Goal: Learn about a topic: Learn about a topic

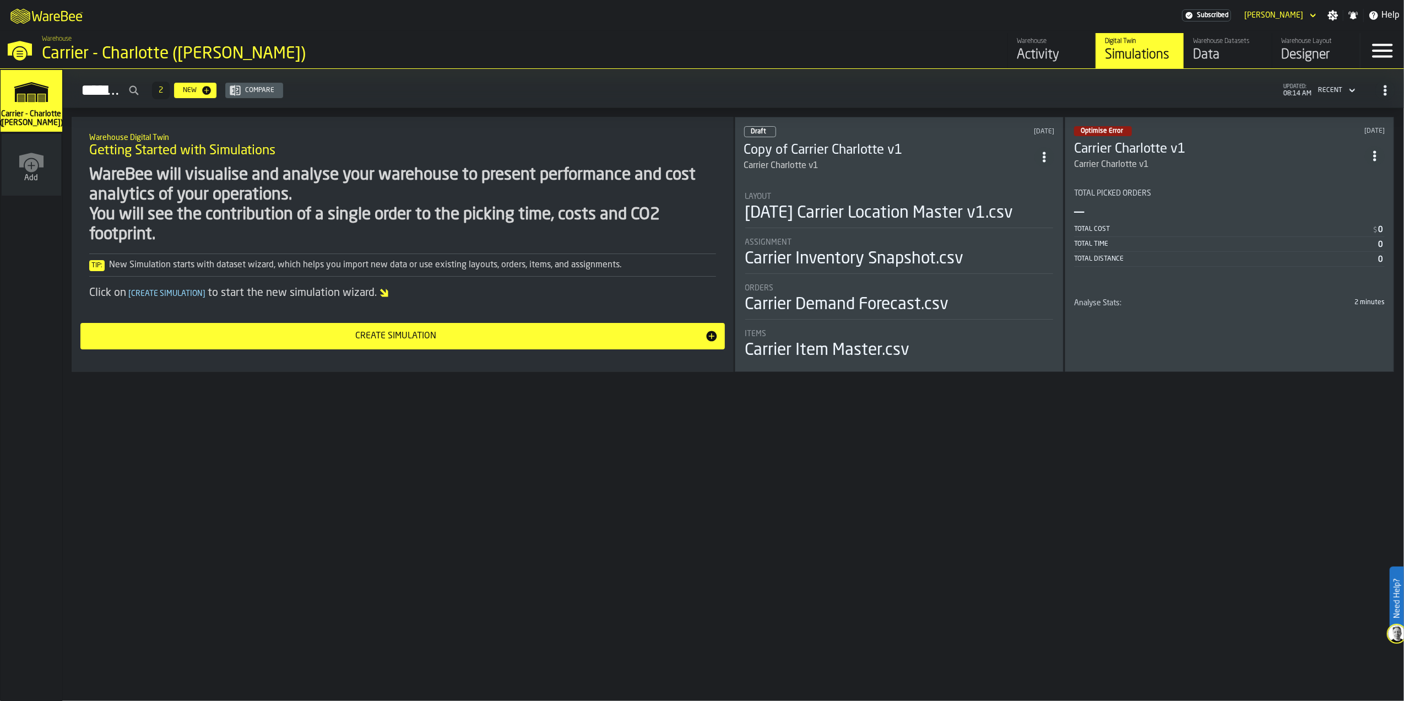
click at [1005, 258] on div "Carrier Inventory Snapshot.csv" at bounding box center [899, 259] width 308 height 20
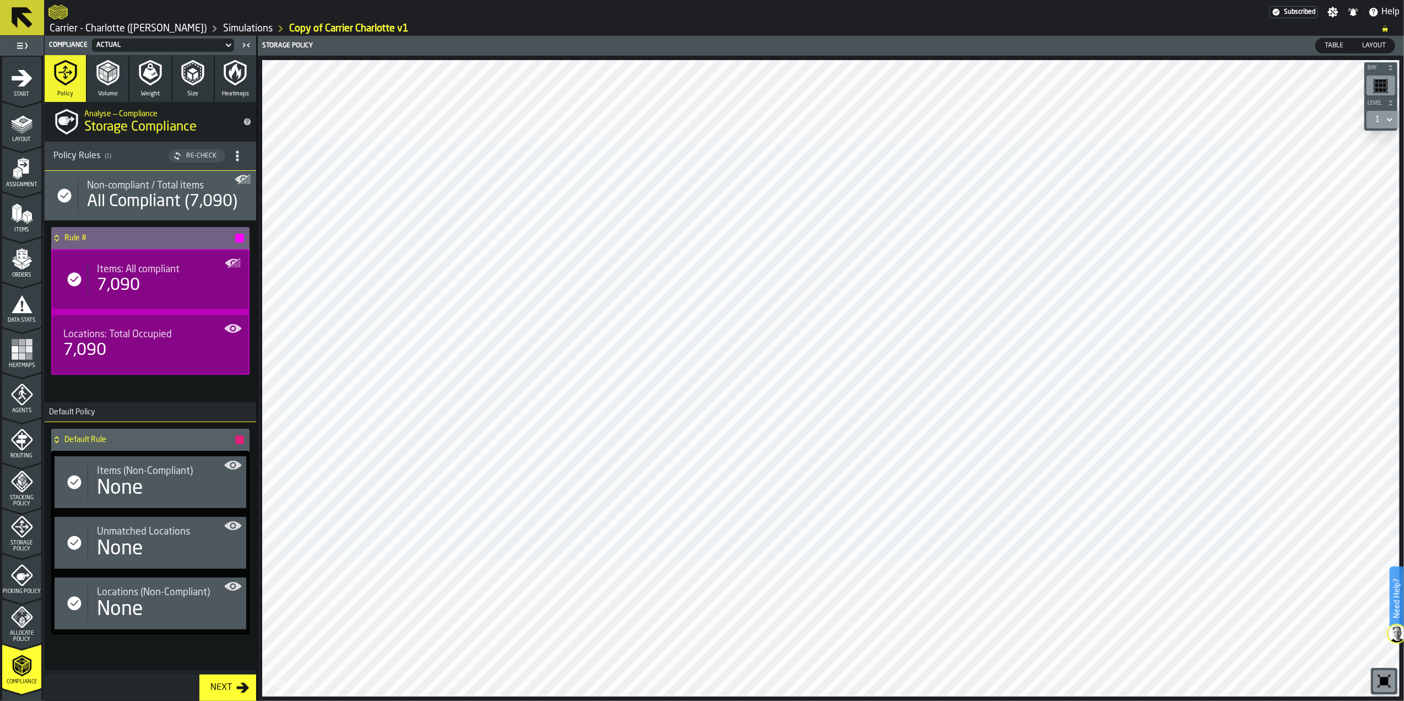
click at [12, 138] on span "Layout" at bounding box center [21, 140] width 39 height 6
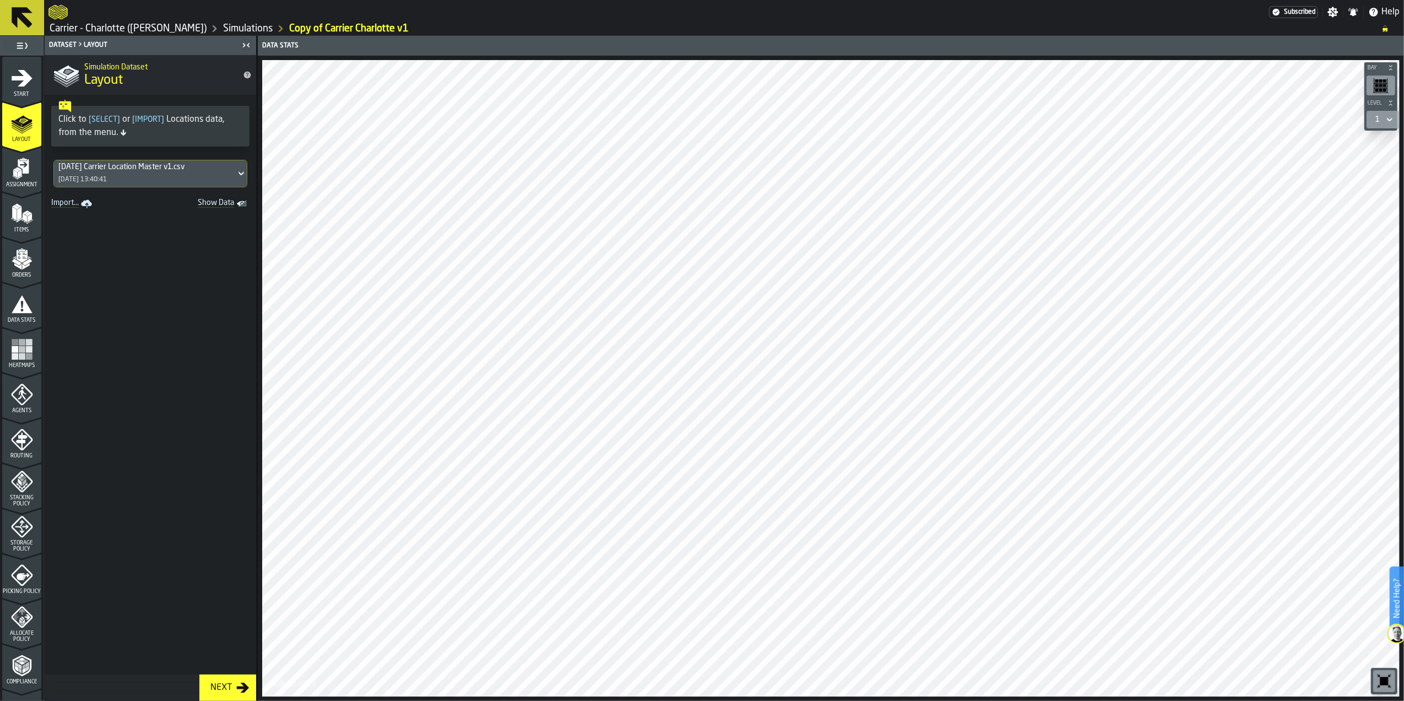
click at [854, 65] on div "Data Stats Bay Level 1 M A K I N G W A R E H O U S E S M O R E EF F I C I E N T…" at bounding box center [830, 368] width 1147 height 665
click at [29, 178] on icon "menu Assignment" at bounding box center [22, 169] width 22 height 22
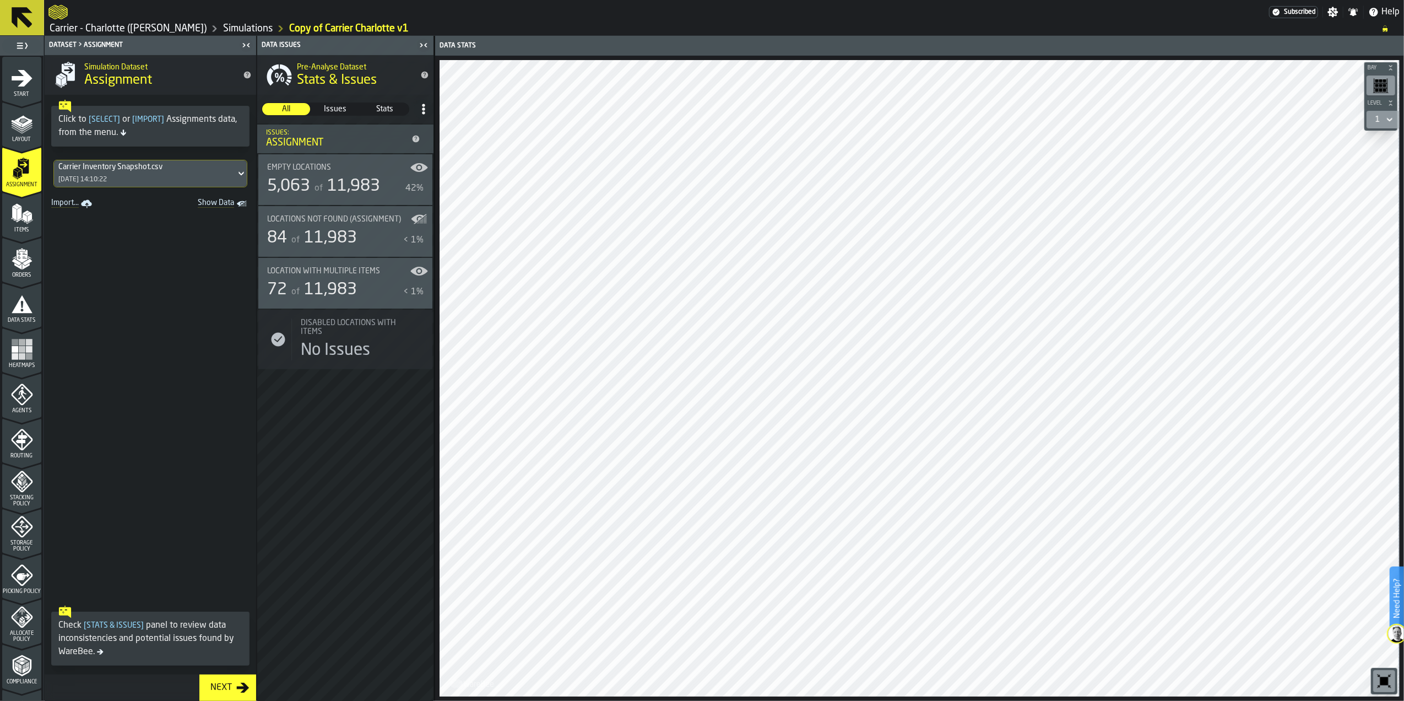
scroll to position [73, 0]
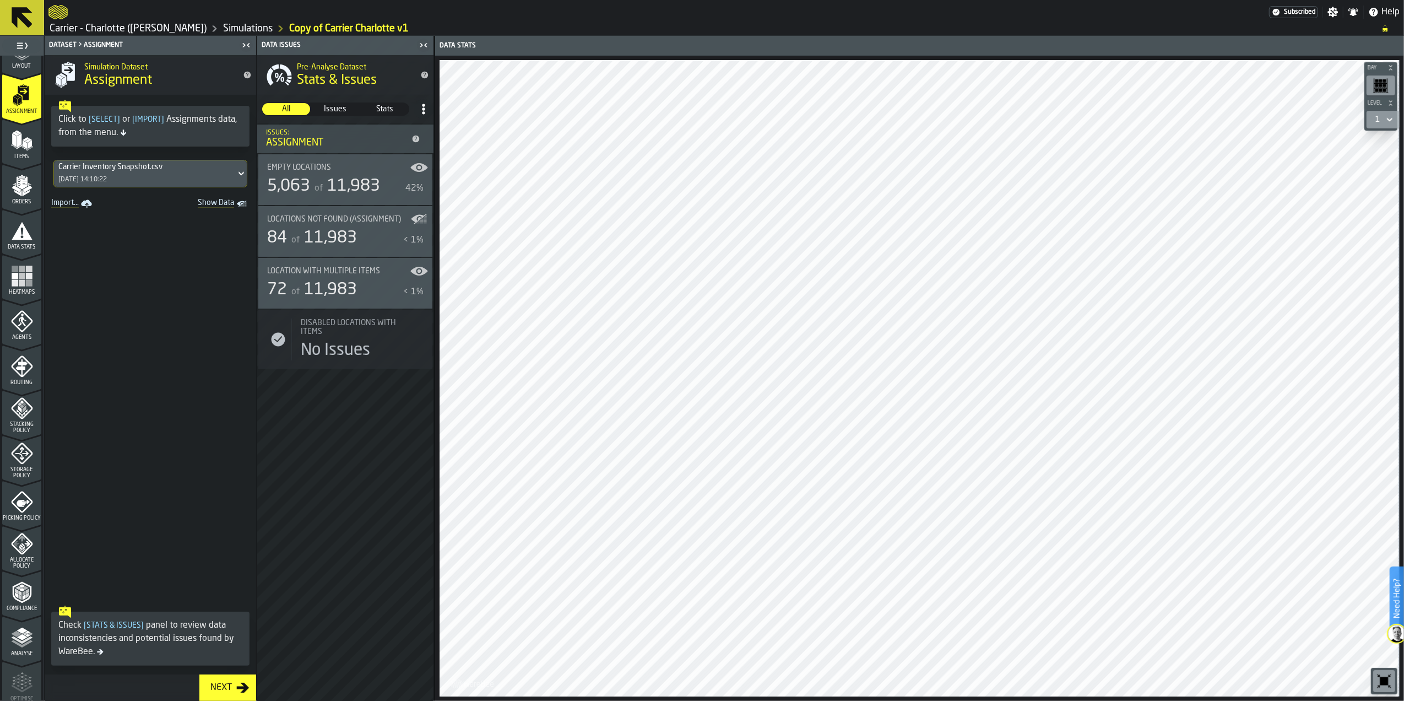
click at [12, 285] on rect "menu Heatmaps" at bounding box center [15, 282] width 7 height 7
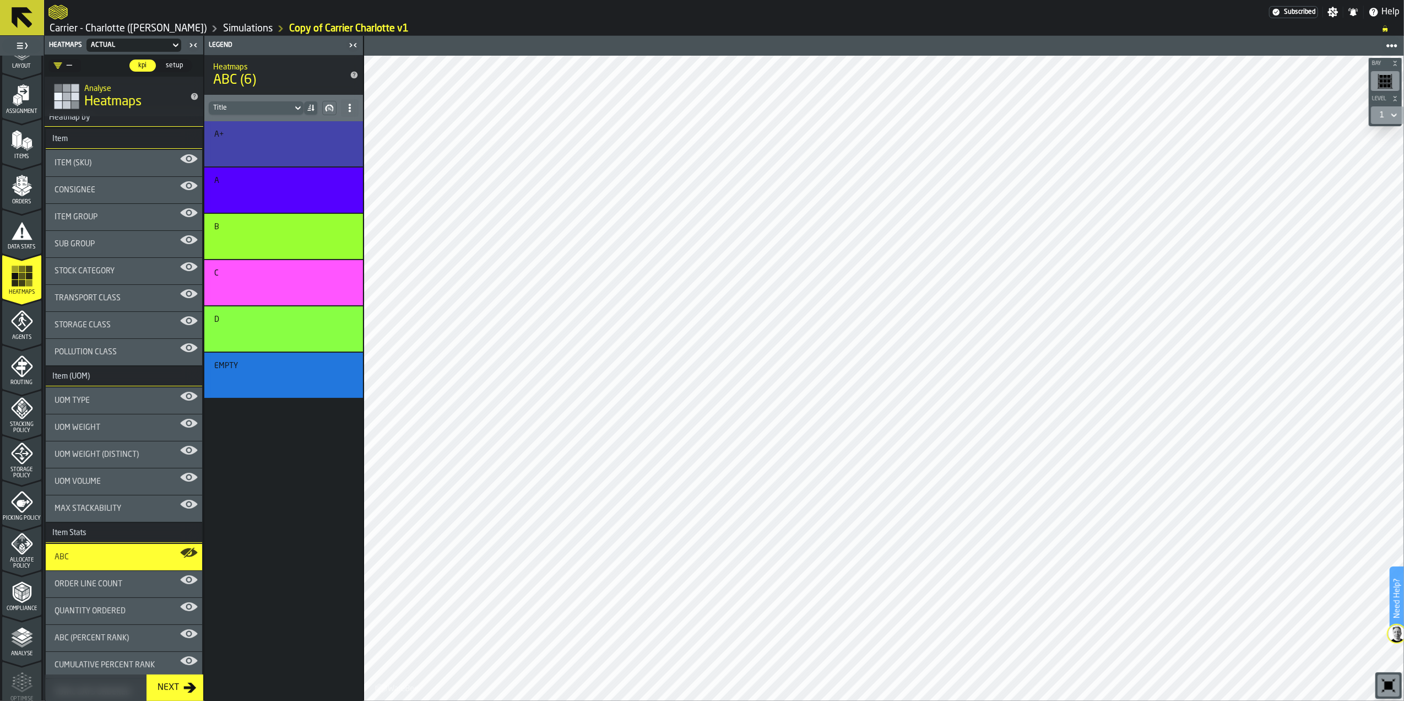
scroll to position [0, 0]
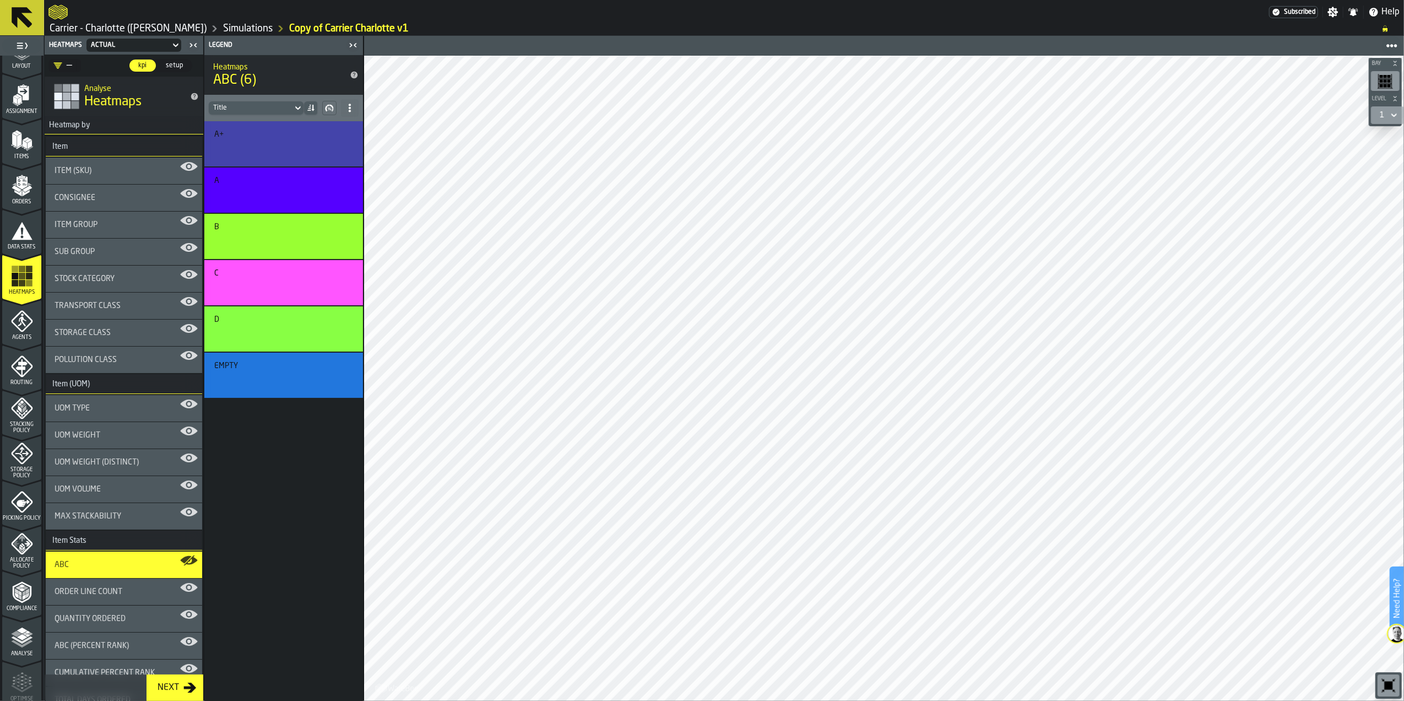
click at [89, 164] on div "Item (SKU)" at bounding box center [124, 171] width 156 height 26
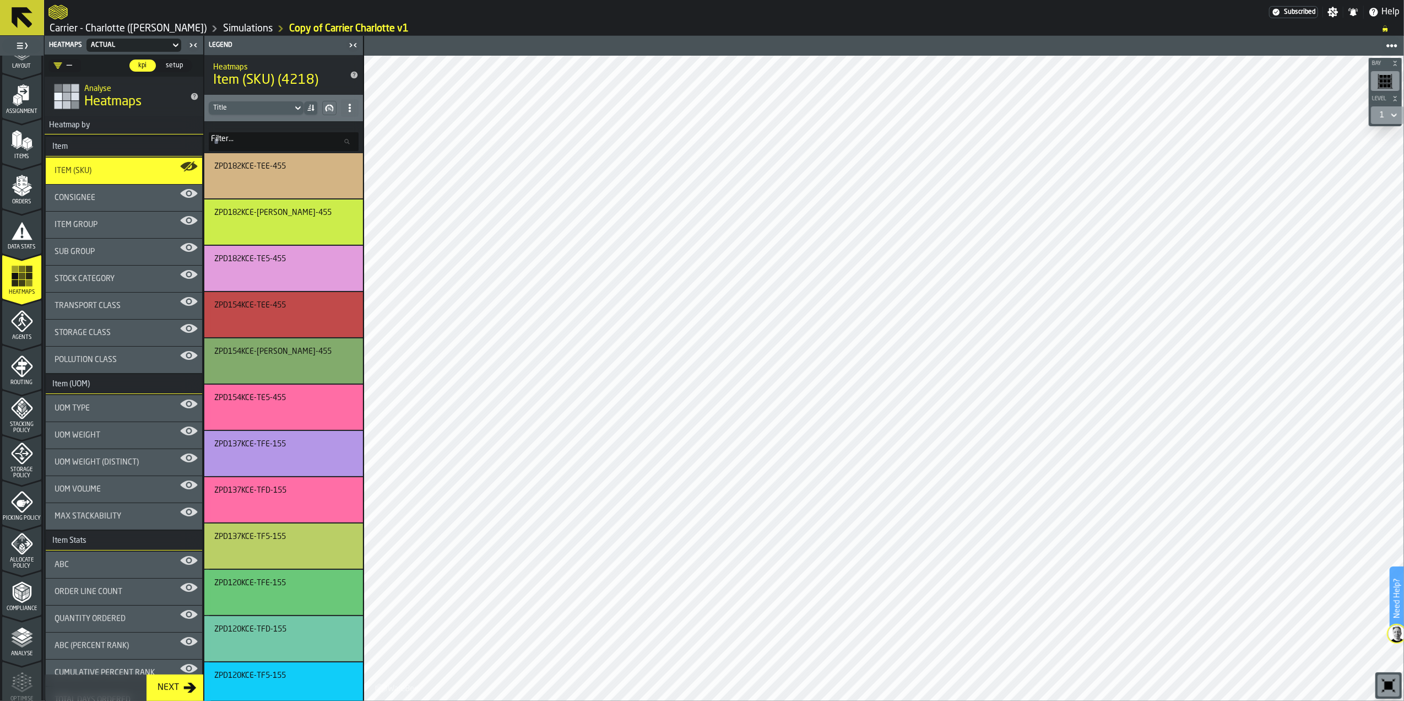
click at [106, 207] on div "Consignee" at bounding box center [124, 197] width 156 height 26
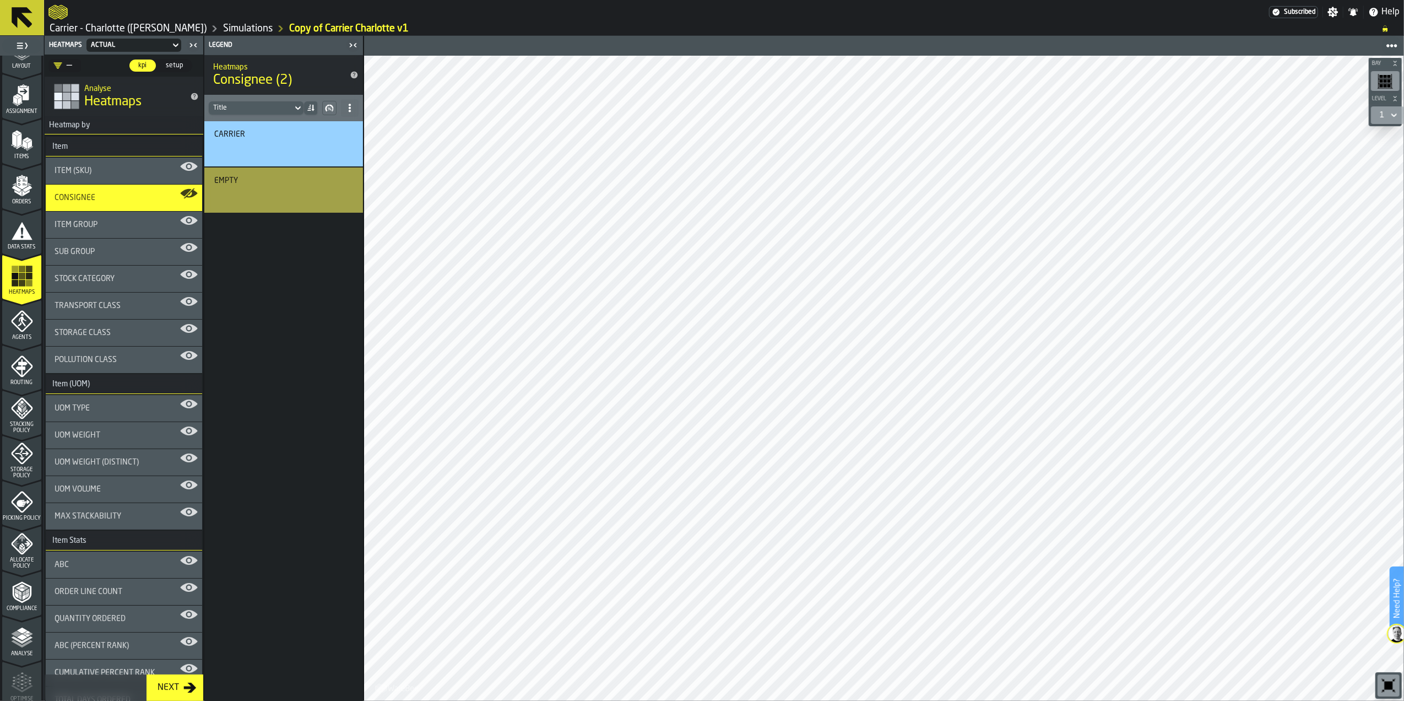
click at [113, 229] on div "Item Group" at bounding box center [124, 224] width 139 height 9
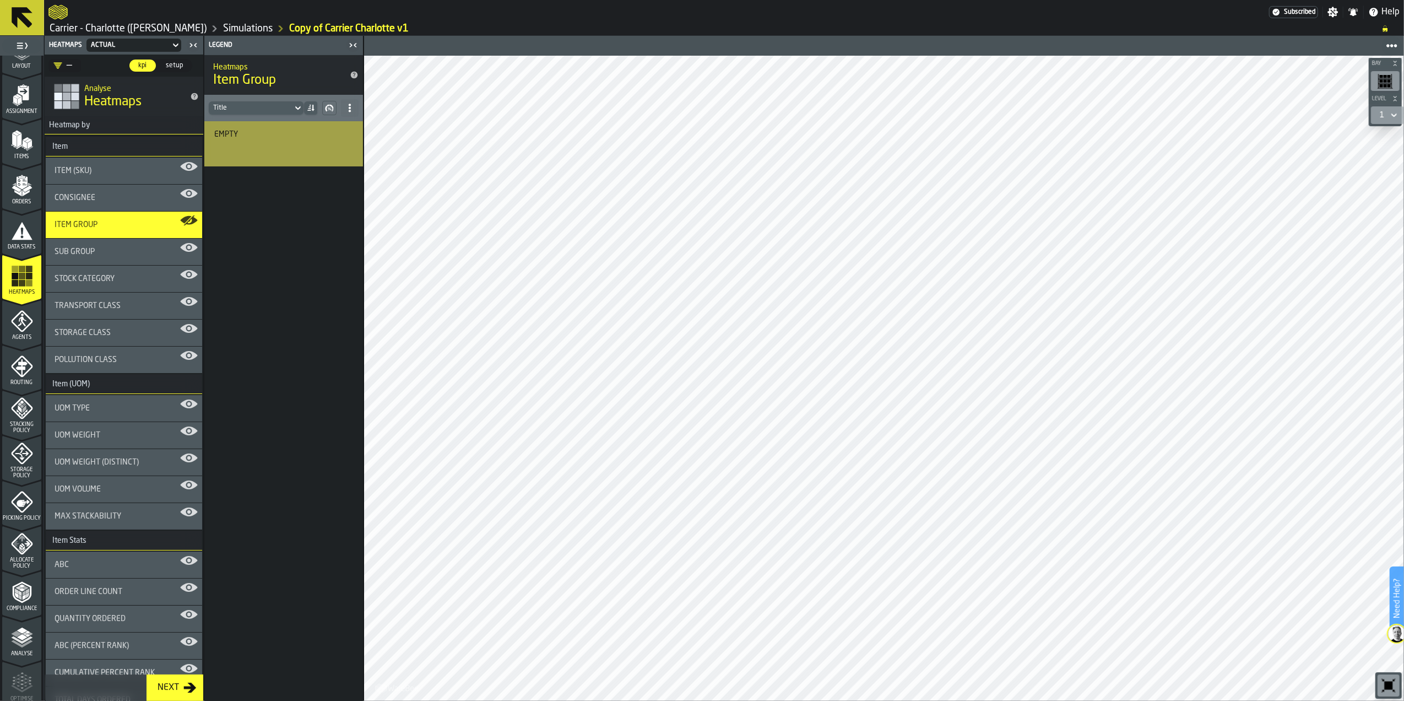
click at [115, 250] on div "Sub Group" at bounding box center [124, 251] width 139 height 9
click at [108, 280] on span "Stock Category" at bounding box center [85, 278] width 60 height 9
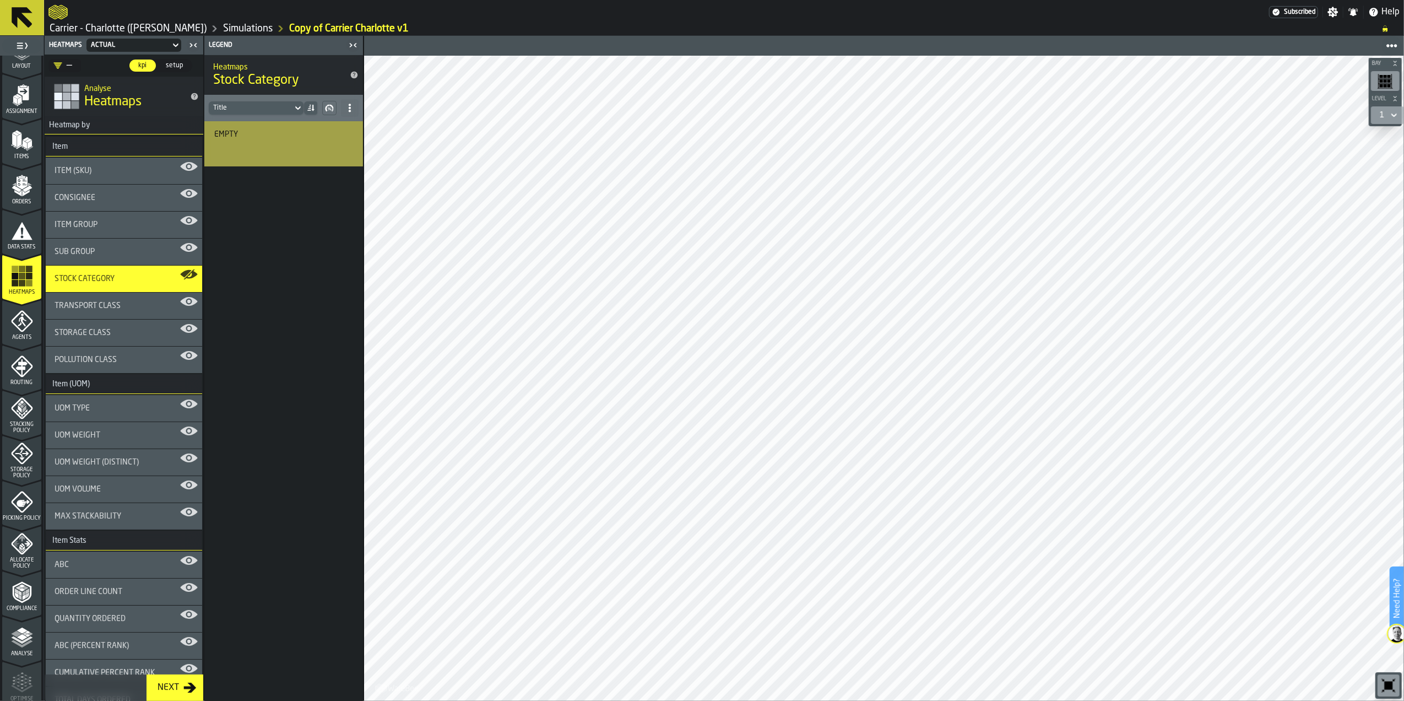
click at [102, 313] on div "Transport Class" at bounding box center [124, 305] width 156 height 26
click at [113, 341] on div "Storage Class" at bounding box center [124, 332] width 156 height 26
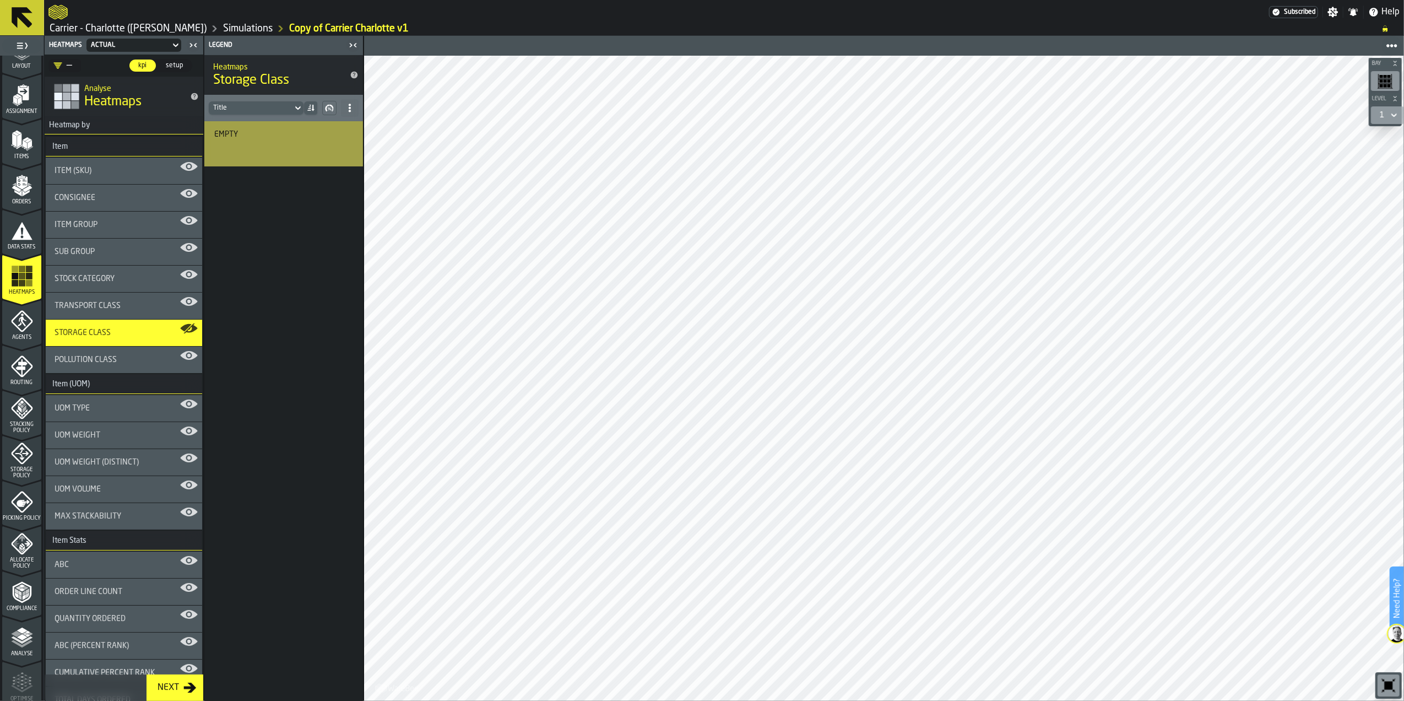
click at [111, 358] on span "Pollution Class" at bounding box center [86, 359] width 62 height 9
click at [106, 408] on div "UOM Type" at bounding box center [124, 408] width 139 height 9
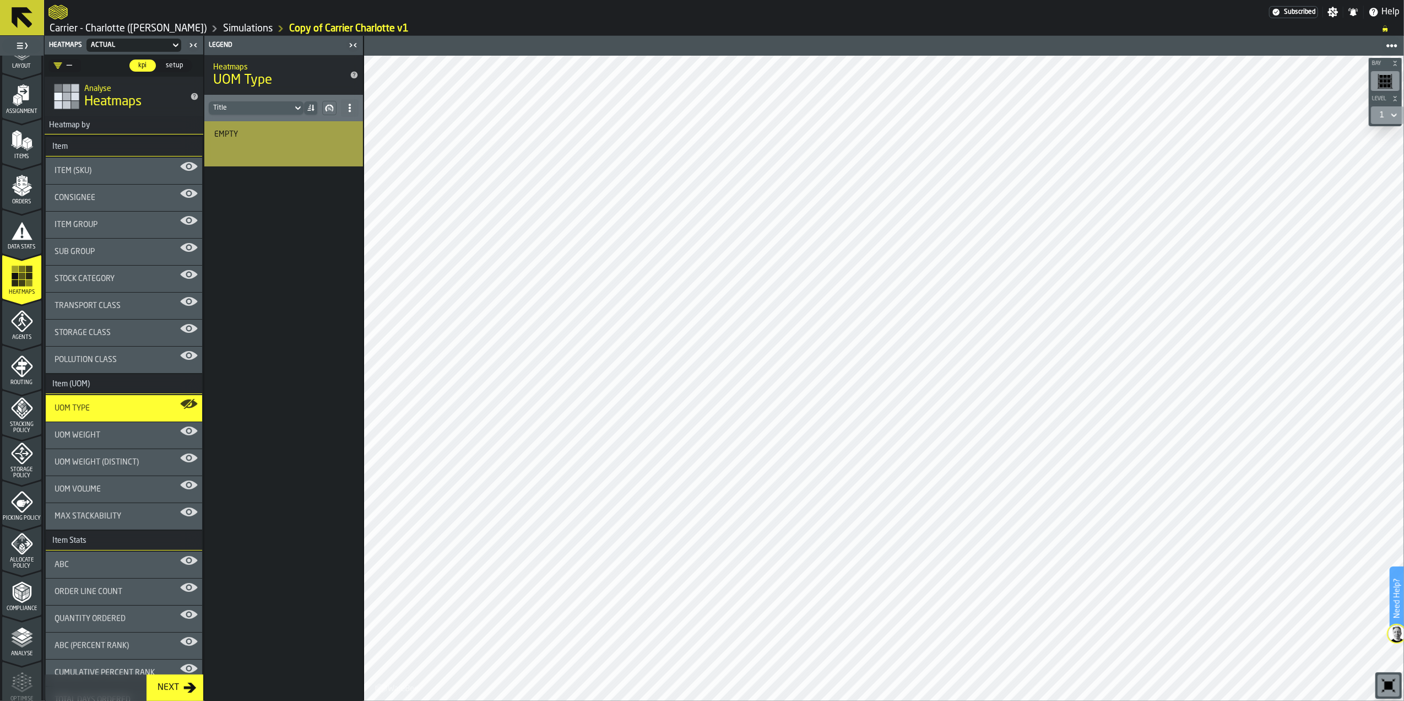
click at [96, 437] on span "UOM Weight" at bounding box center [78, 435] width 46 height 9
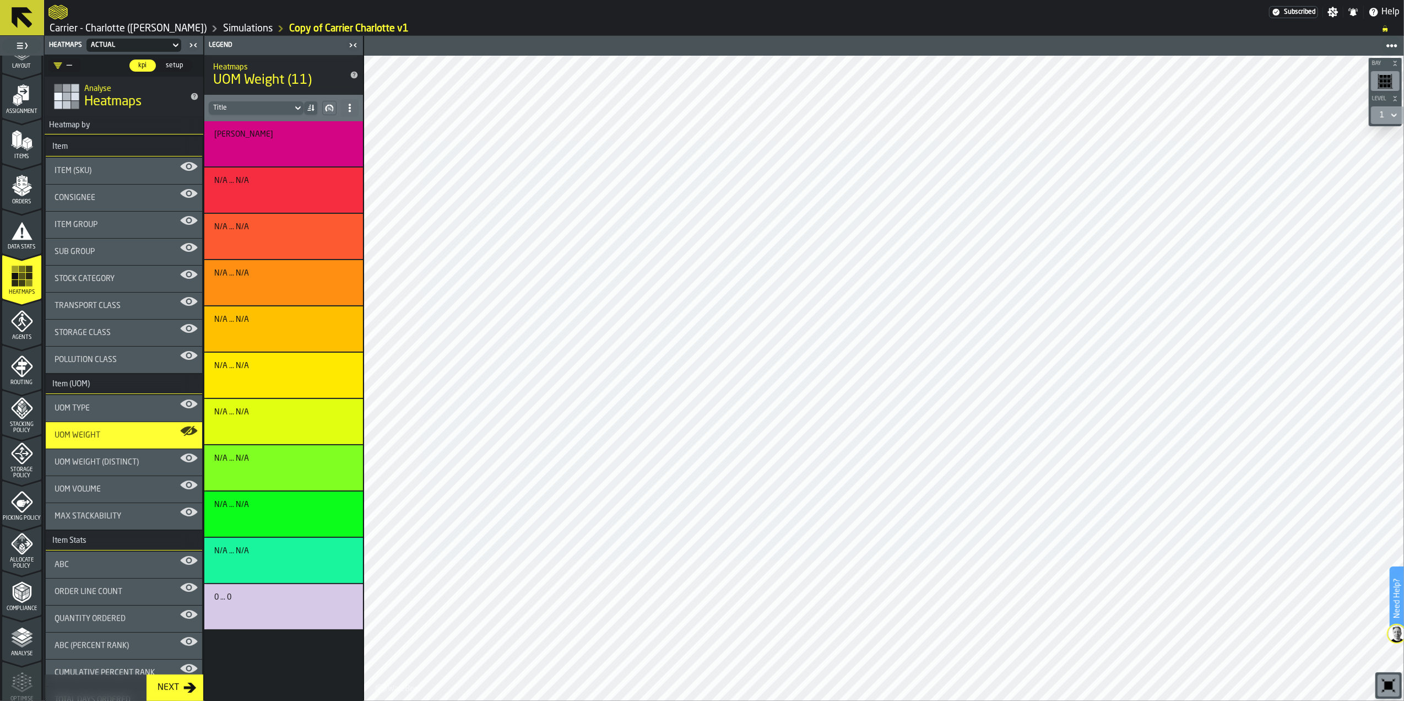
click at [97, 462] on span "UOM Weight (Distinct)" at bounding box center [97, 462] width 84 height 9
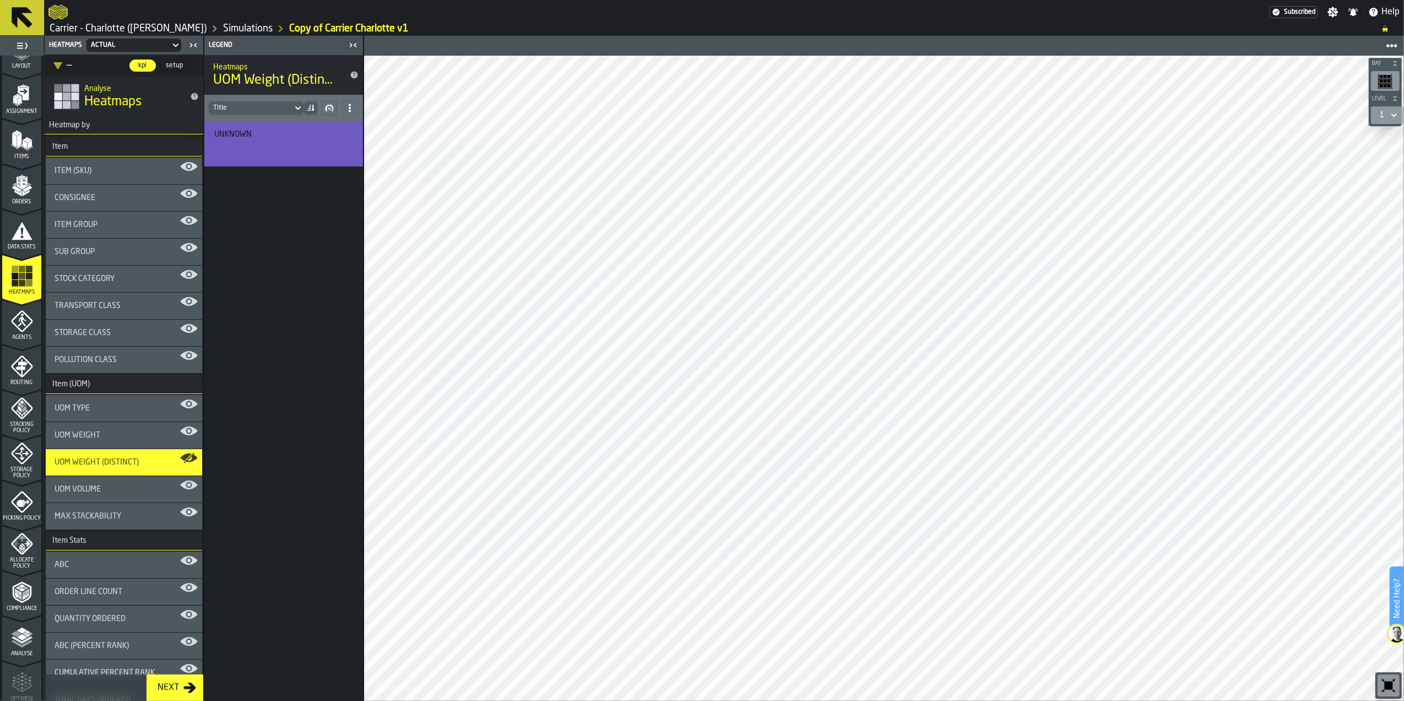
click at [100, 493] on span "UOM Volume" at bounding box center [78, 489] width 46 height 9
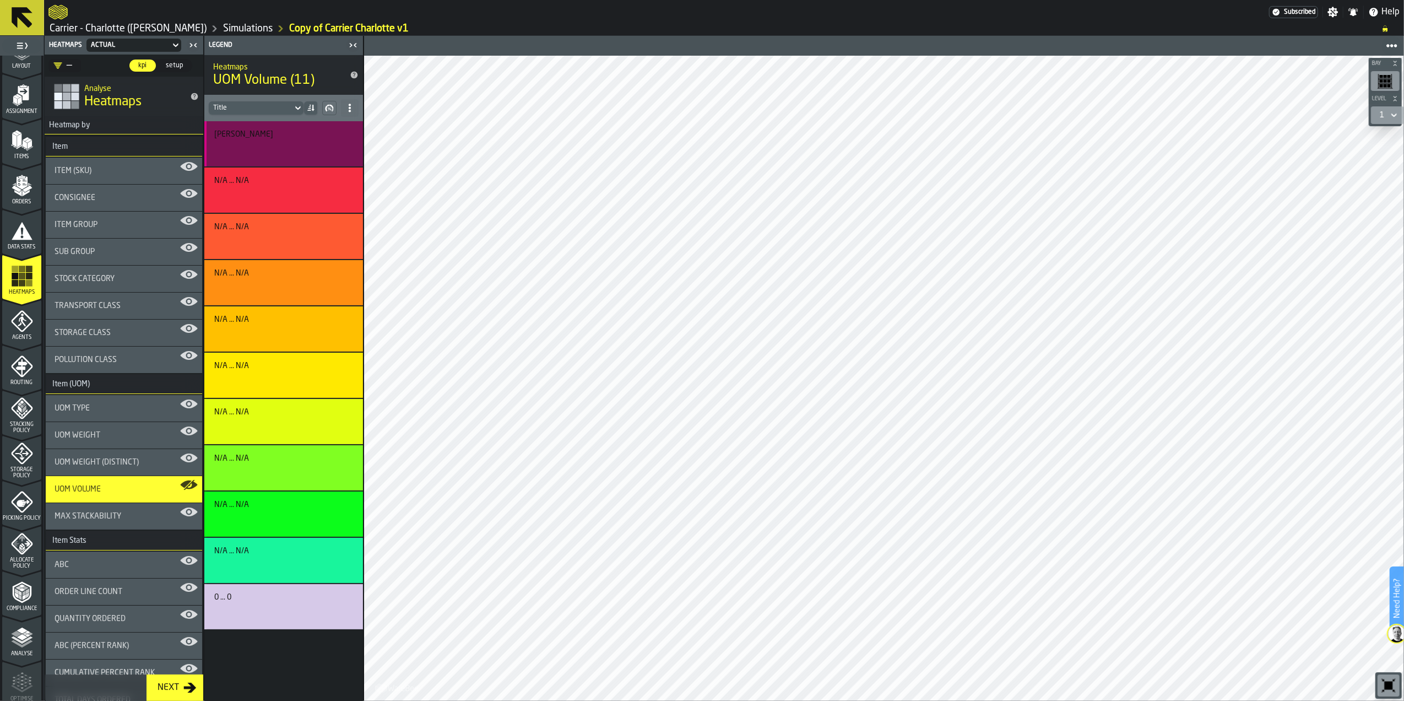
click at [261, 146] on div "button-" at bounding box center [282, 148] width 130 height 13
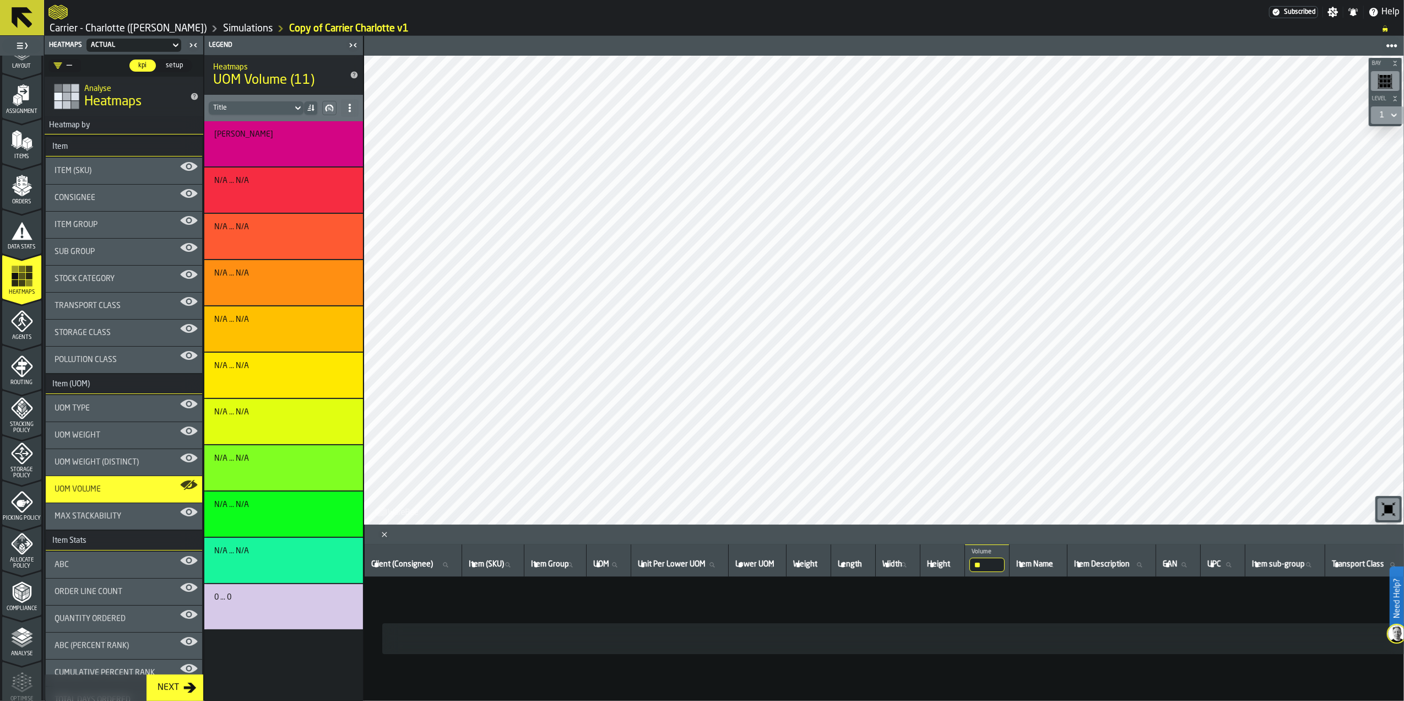
click at [291, 612] on div "button-" at bounding box center [282, 610] width 130 height 13
click at [82, 519] on span "Max Stackability" at bounding box center [88, 516] width 67 height 9
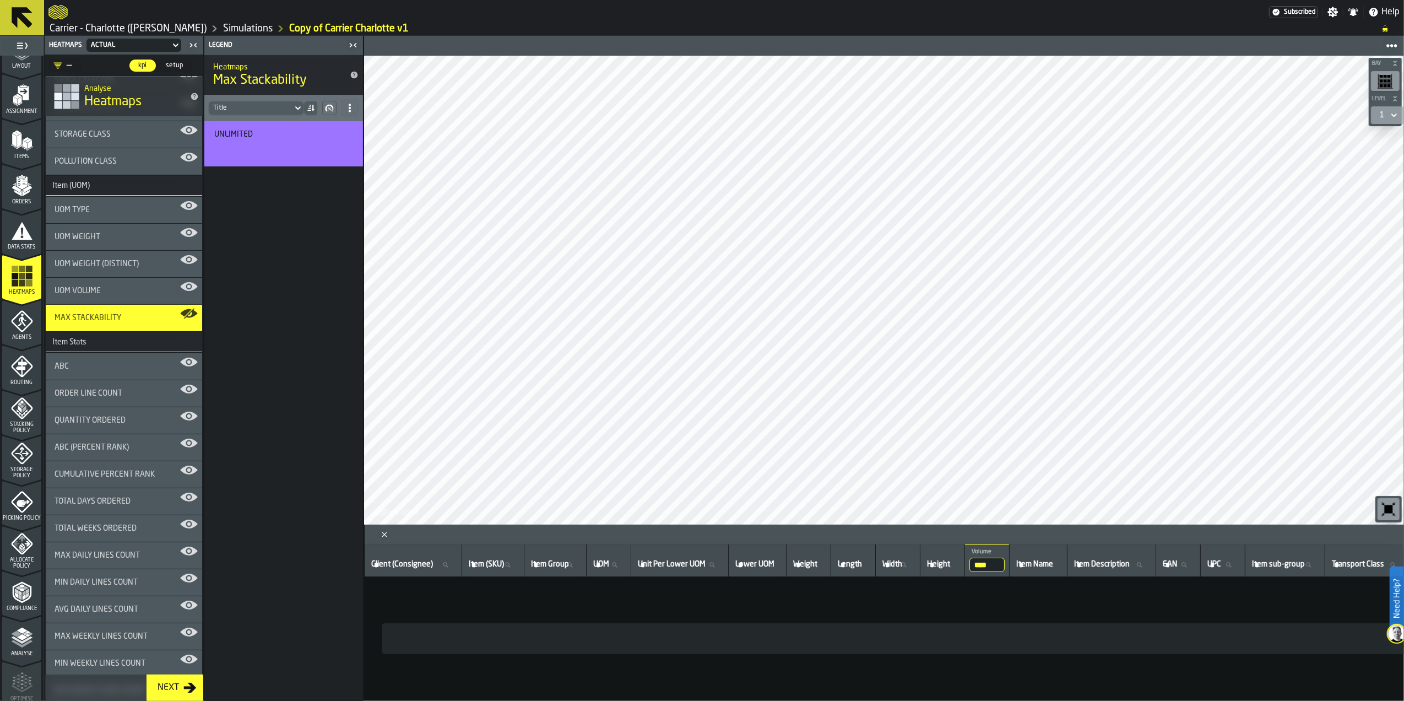
scroll to position [220, 0]
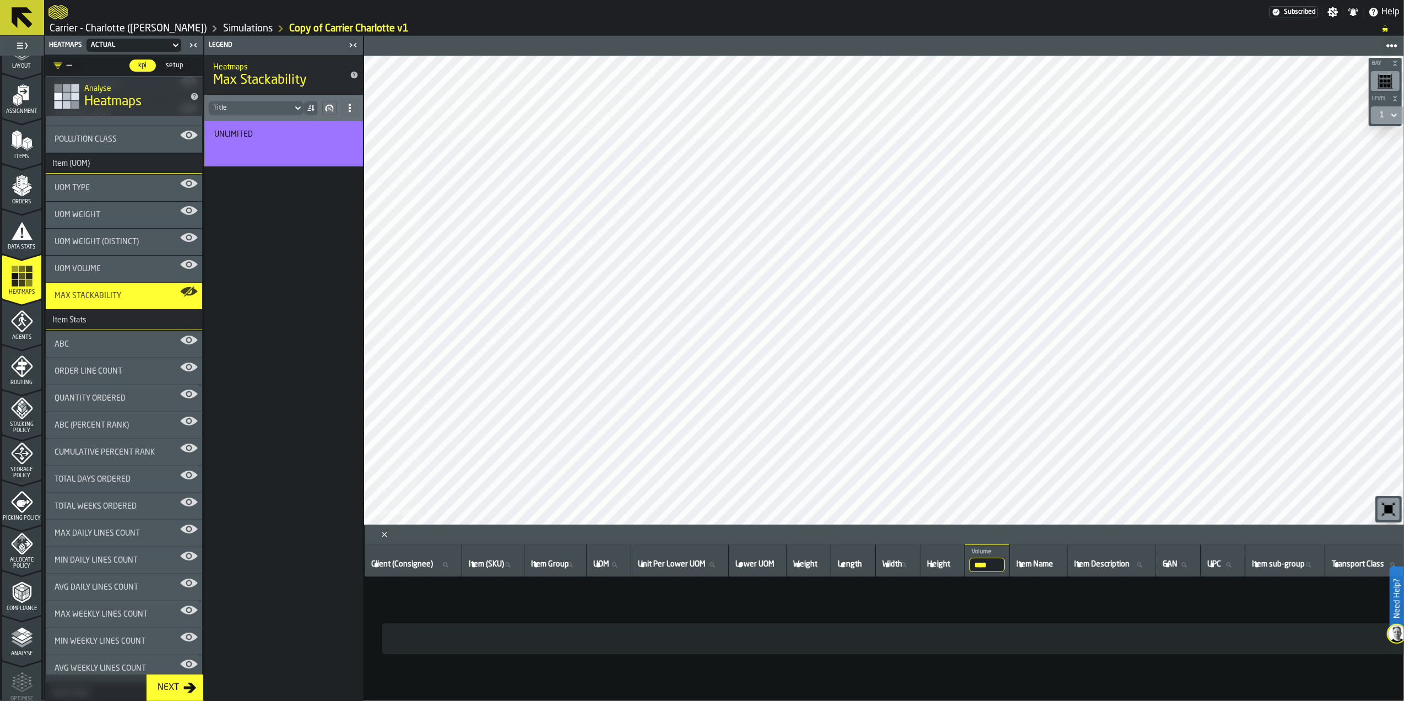
click at [108, 343] on div "ABC" at bounding box center [124, 344] width 139 height 9
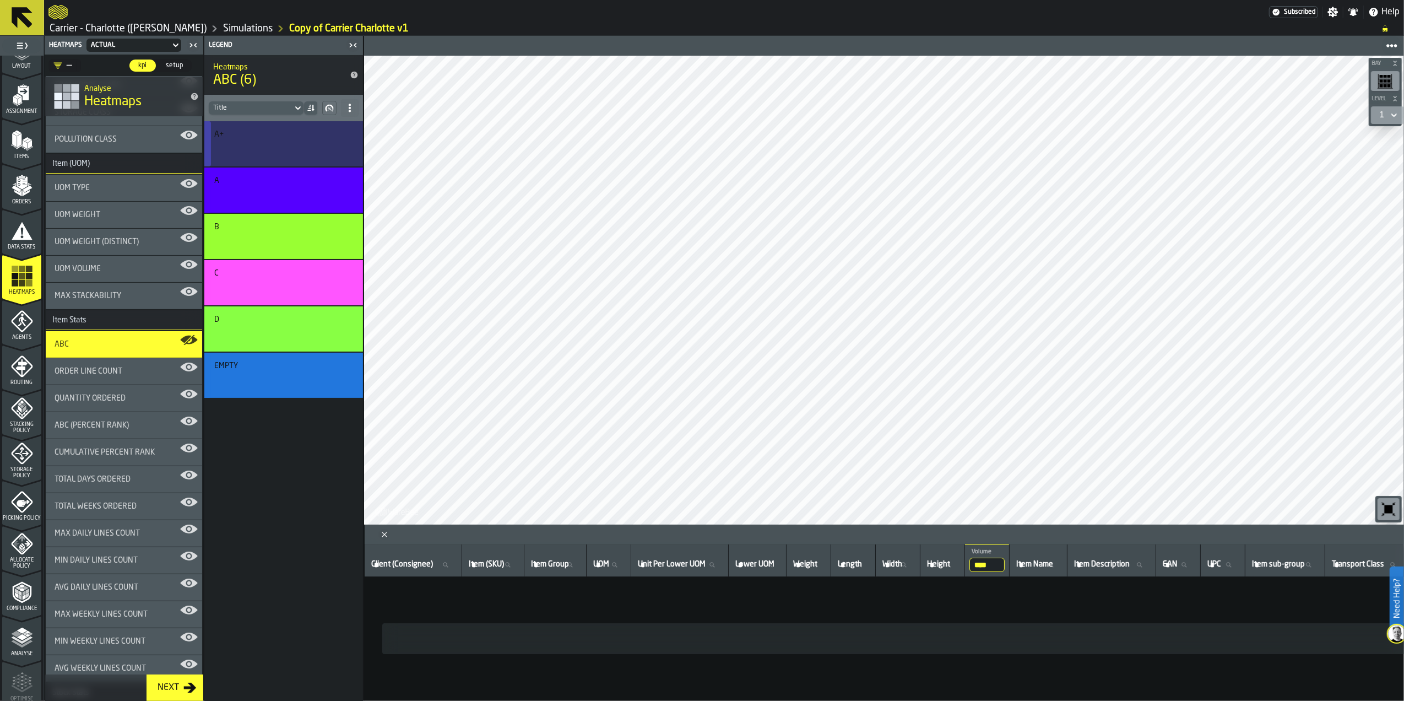
click at [267, 144] on div "button-" at bounding box center [282, 148] width 130 height 13
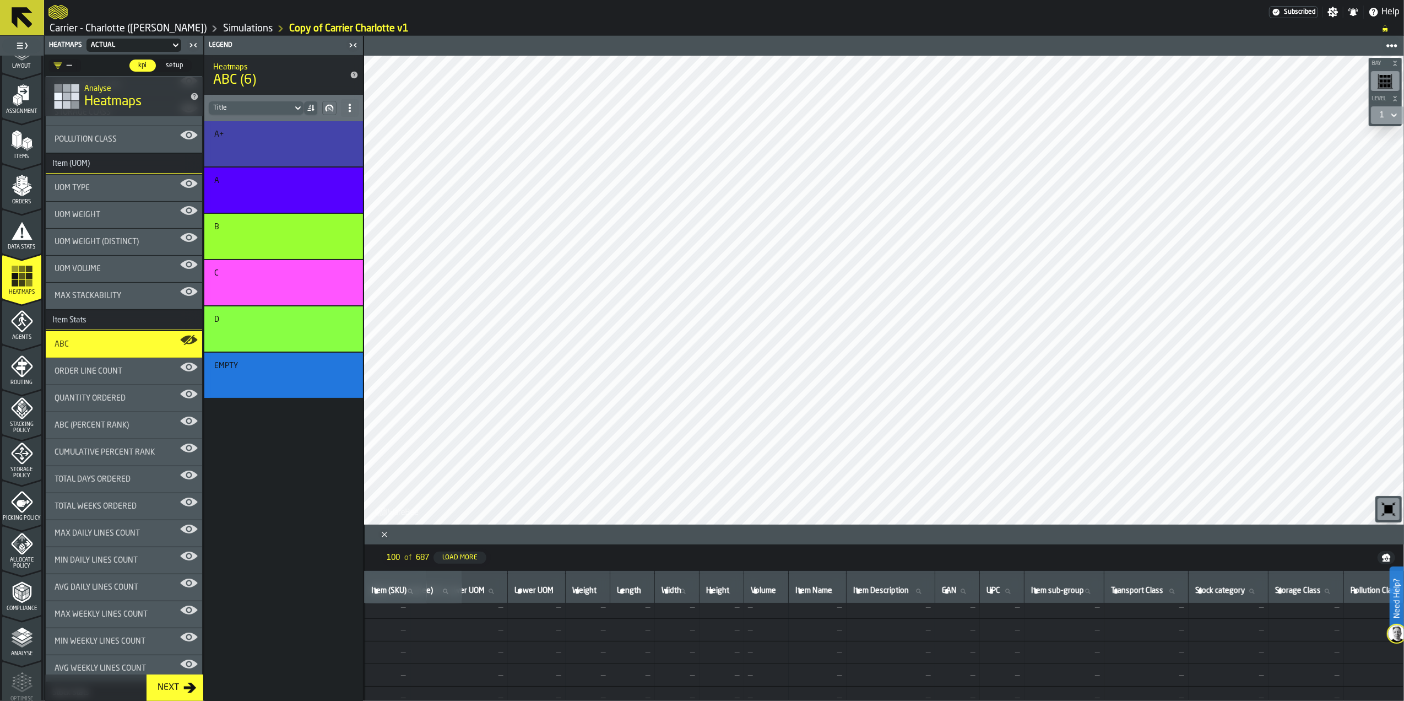
scroll to position [301, 0]
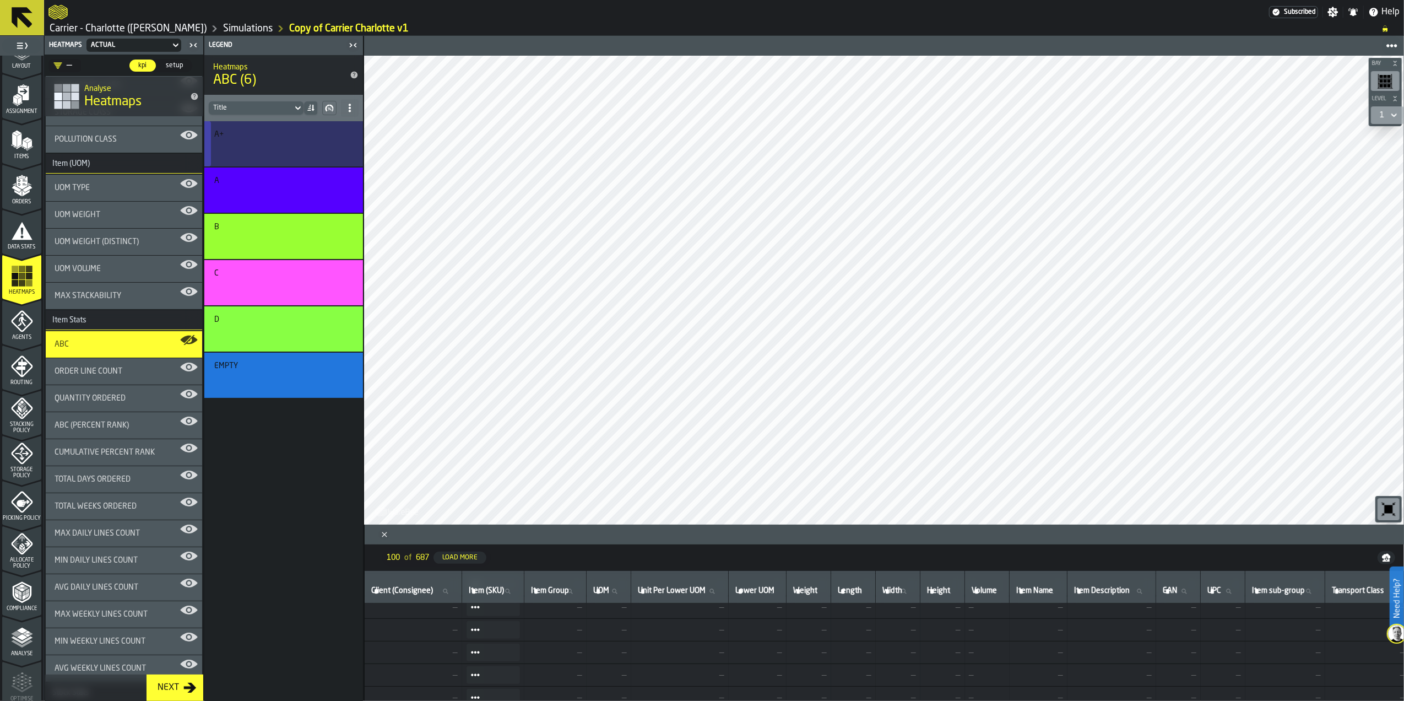
click at [279, 153] on div "button-" at bounding box center [282, 148] width 130 height 13
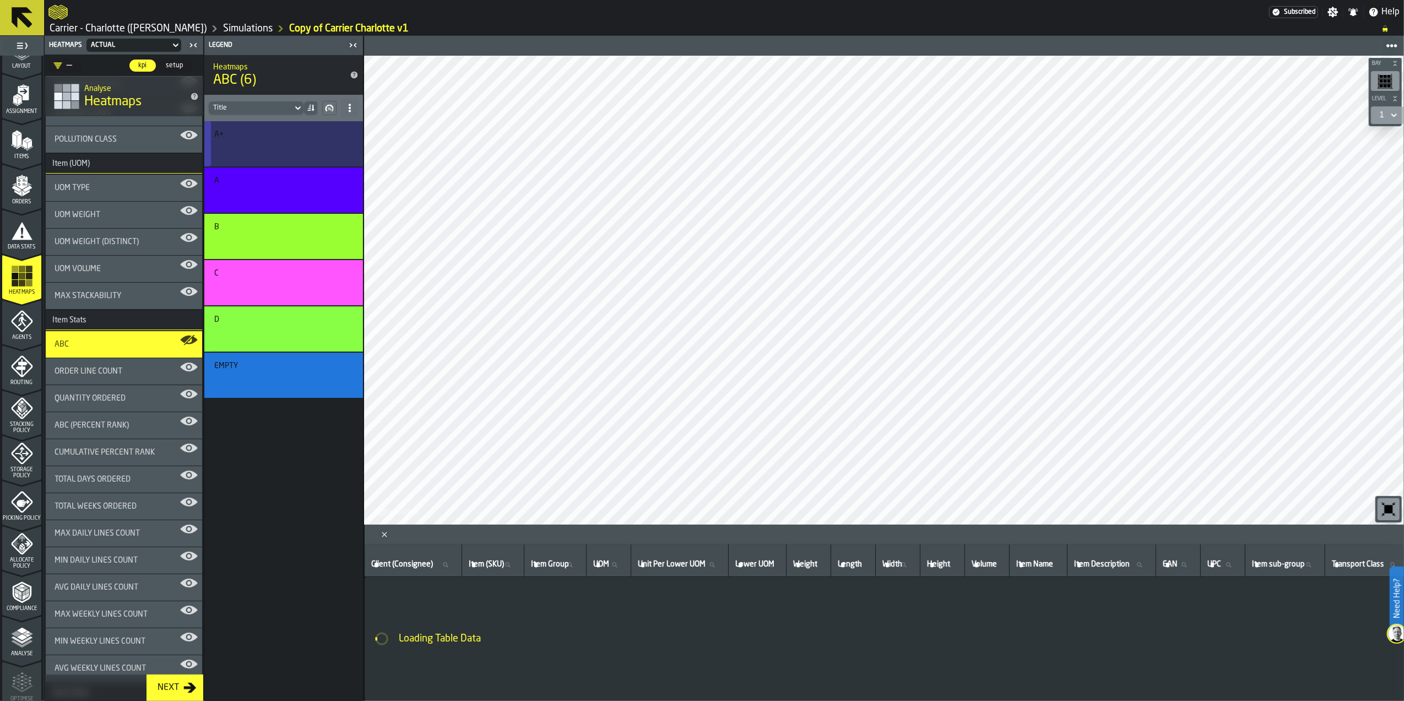
scroll to position [0, 0]
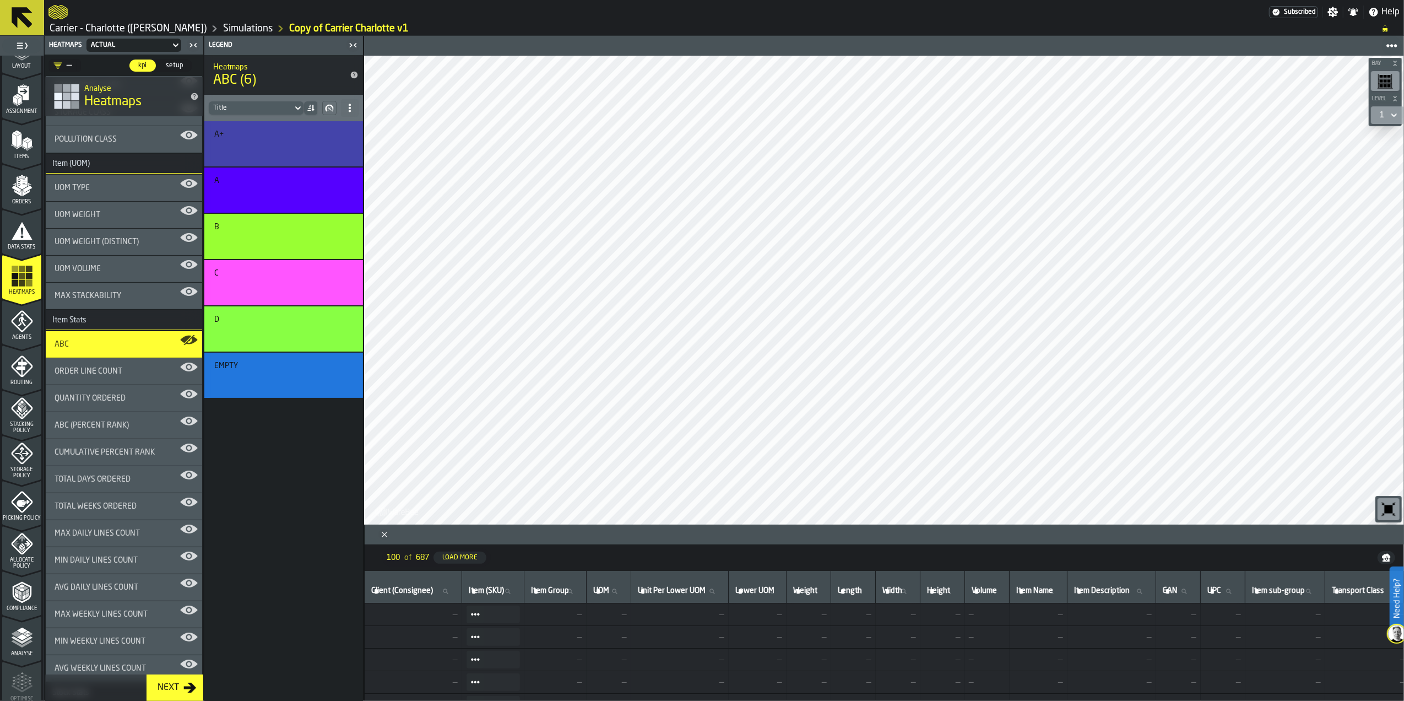
click at [484, 615] on span at bounding box center [475, 614] width 18 height 18
click at [582, 618] on span "—" at bounding box center [555, 614] width 53 height 9
drag, startPoint x: 578, startPoint y: 696, endPoint x: 591, endPoint y: 697, distance: 12.7
click at [587, 697] on td "—" at bounding box center [555, 704] width 62 height 23
click at [295, 179] on div "A" at bounding box center [281, 180] width 135 height 9
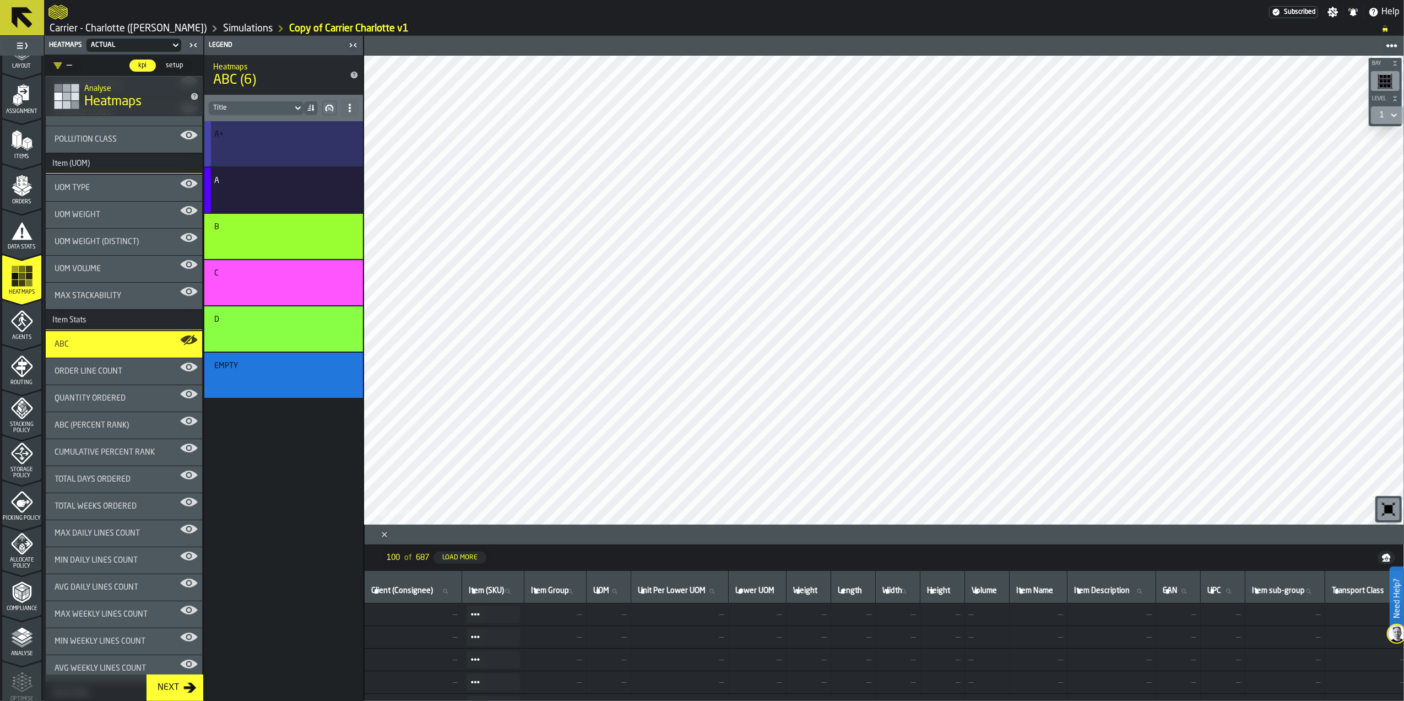
click at [249, 132] on div "A+" at bounding box center [281, 134] width 135 height 9
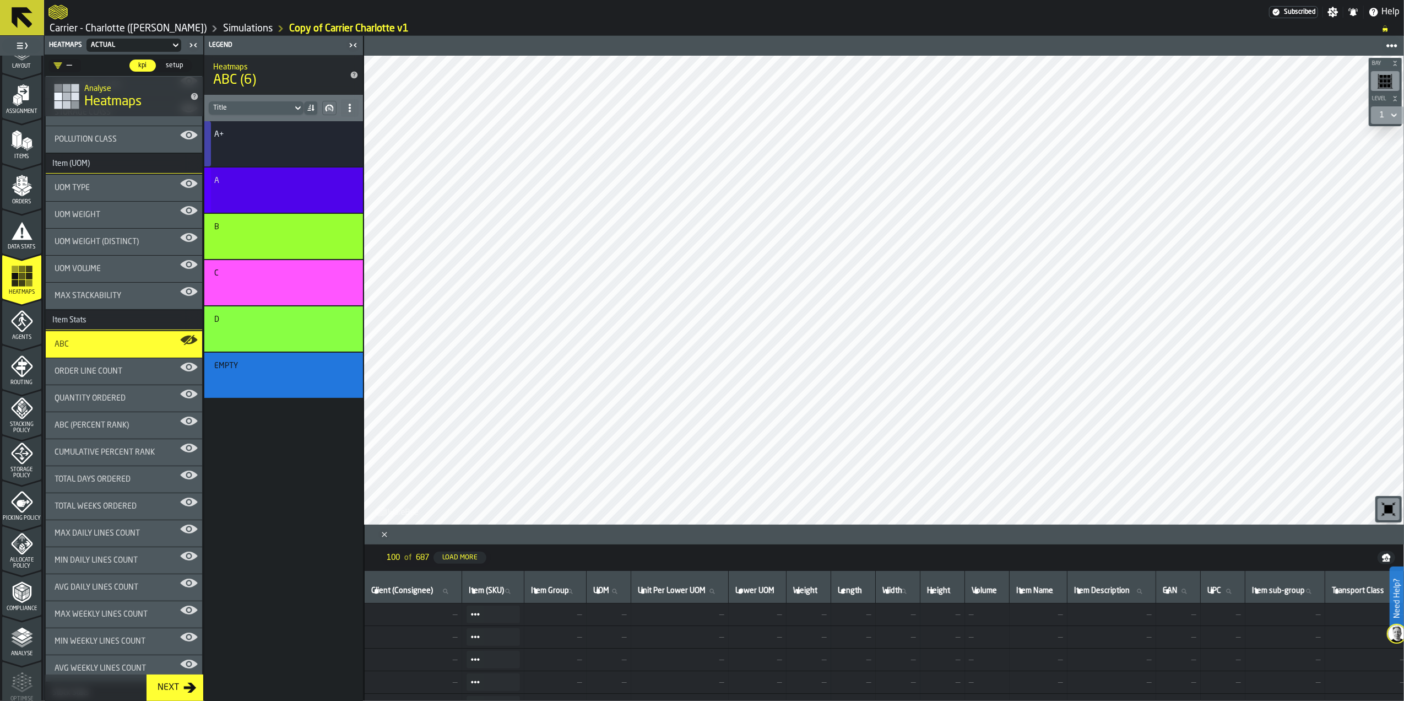
click at [281, 186] on button "button-" at bounding box center [281, 194] width 135 height 19
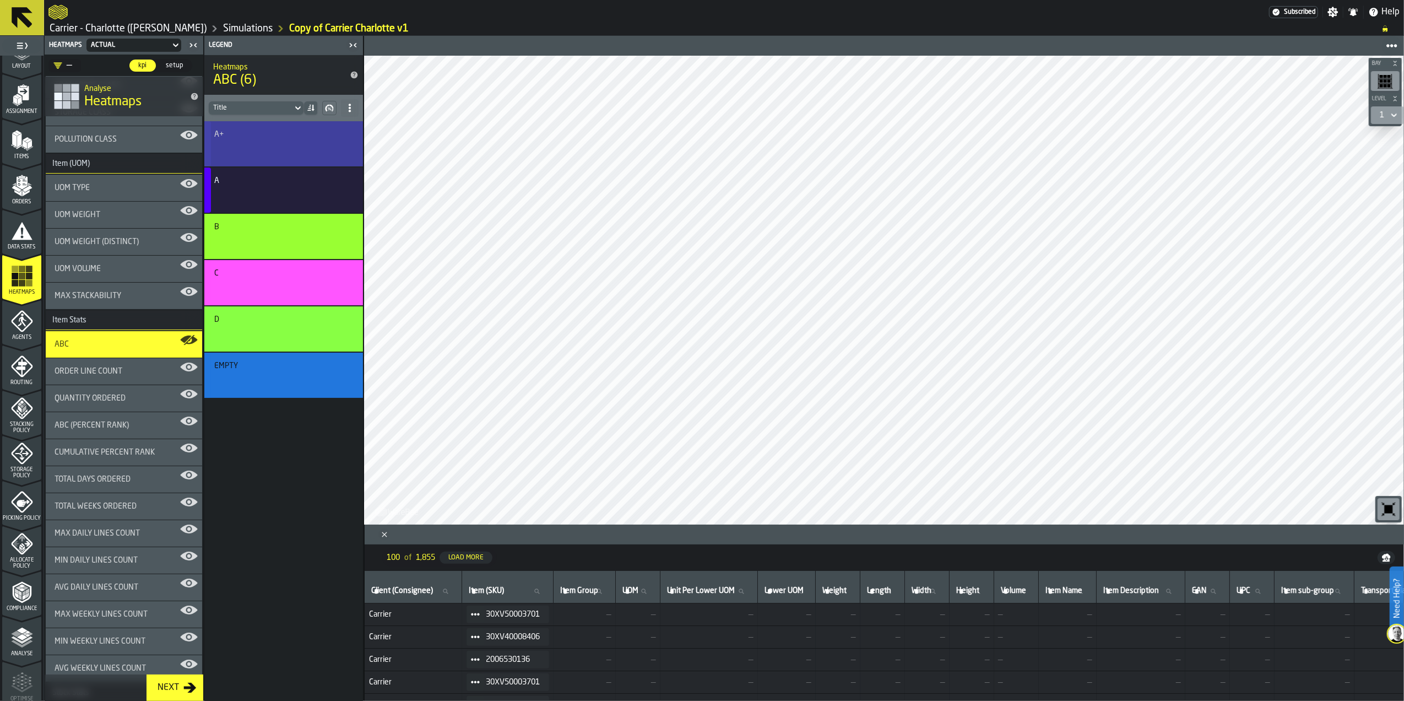
click at [246, 164] on div "A+" at bounding box center [283, 143] width 159 height 45
click at [256, 182] on div "A" at bounding box center [281, 180] width 135 height 9
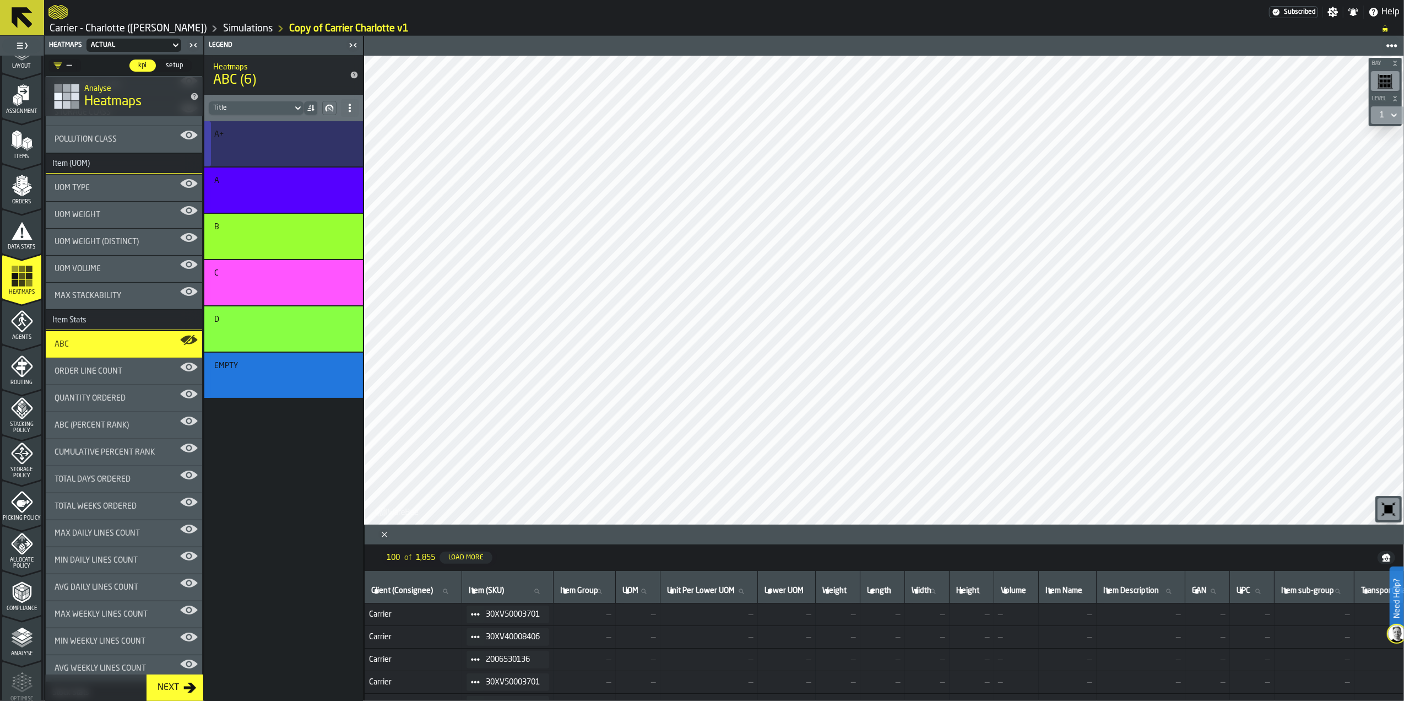
click at [282, 145] on div "button-" at bounding box center [282, 148] width 130 height 13
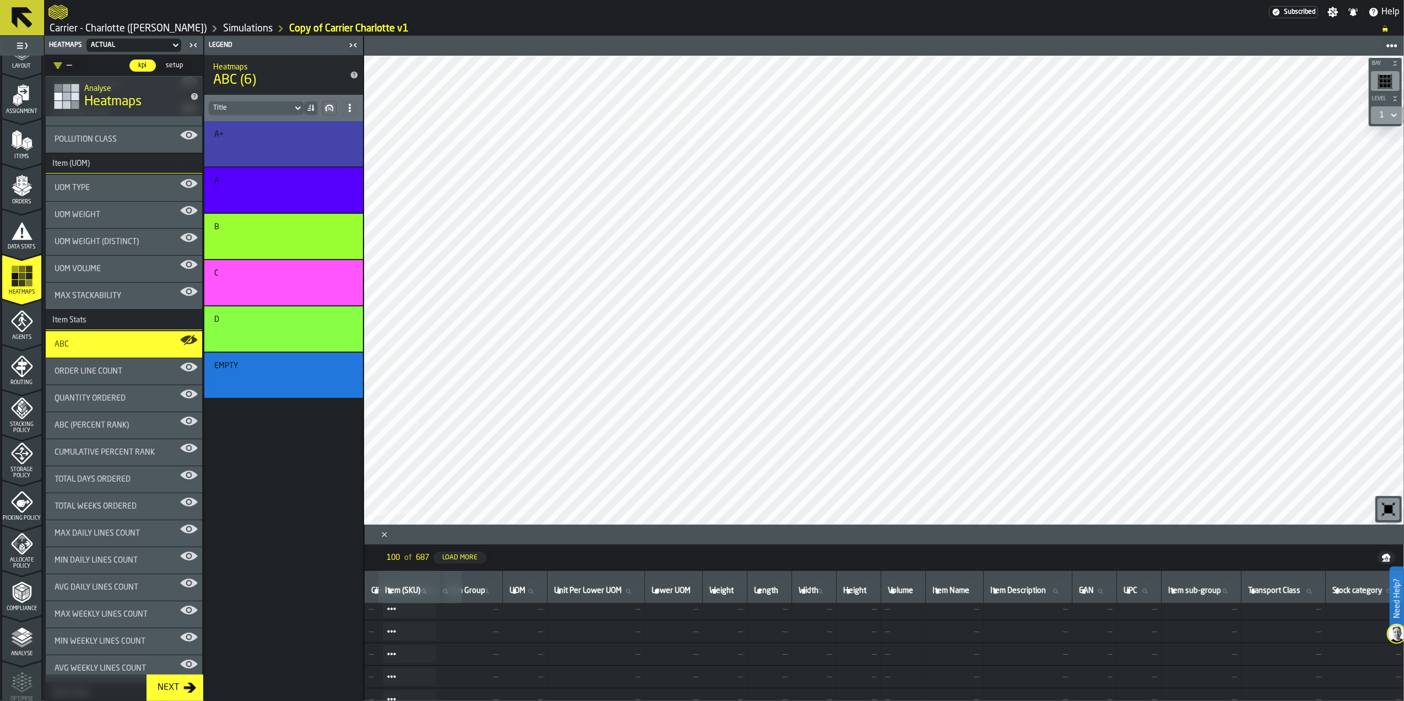
scroll to position [367, 0]
click at [484, 611] on span at bounding box center [475, 609] width 18 height 18
click at [514, 666] on div "Show Items" at bounding box center [507, 668] width 57 height 7
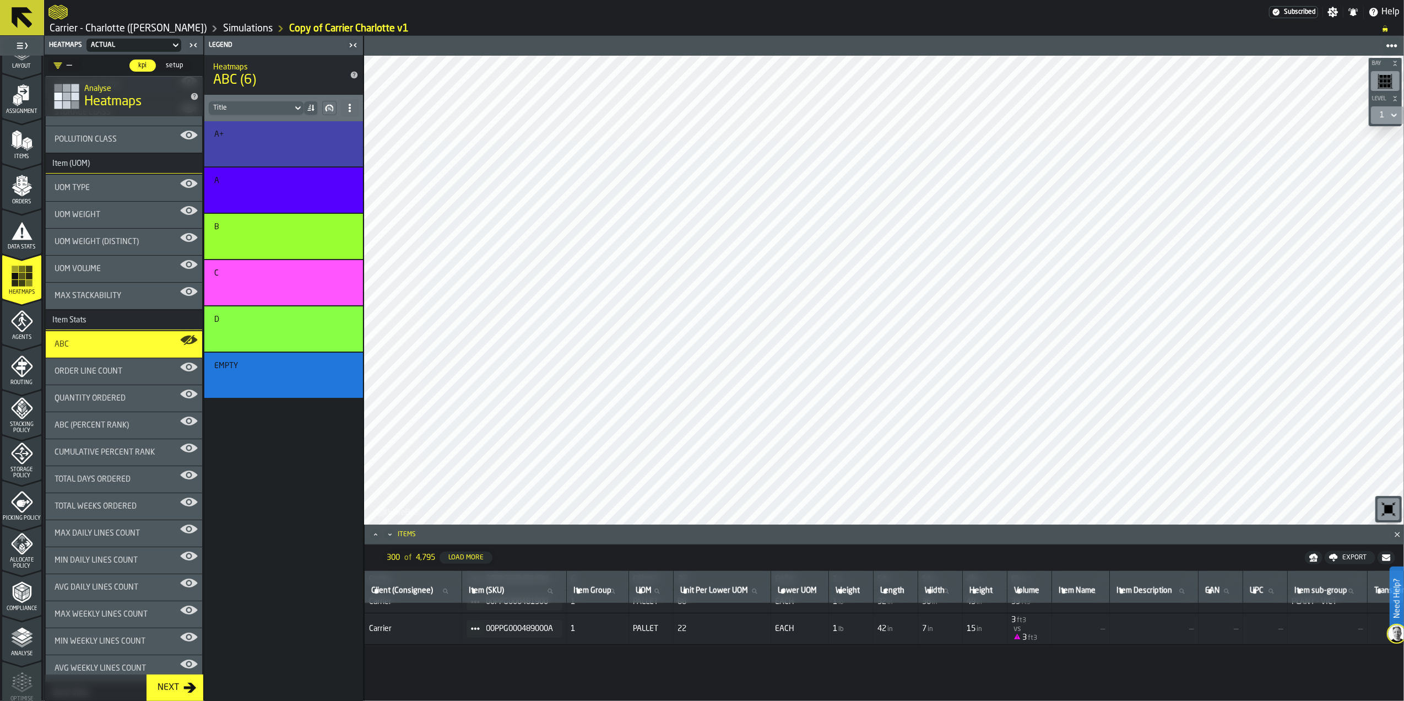
scroll to position [0, 0]
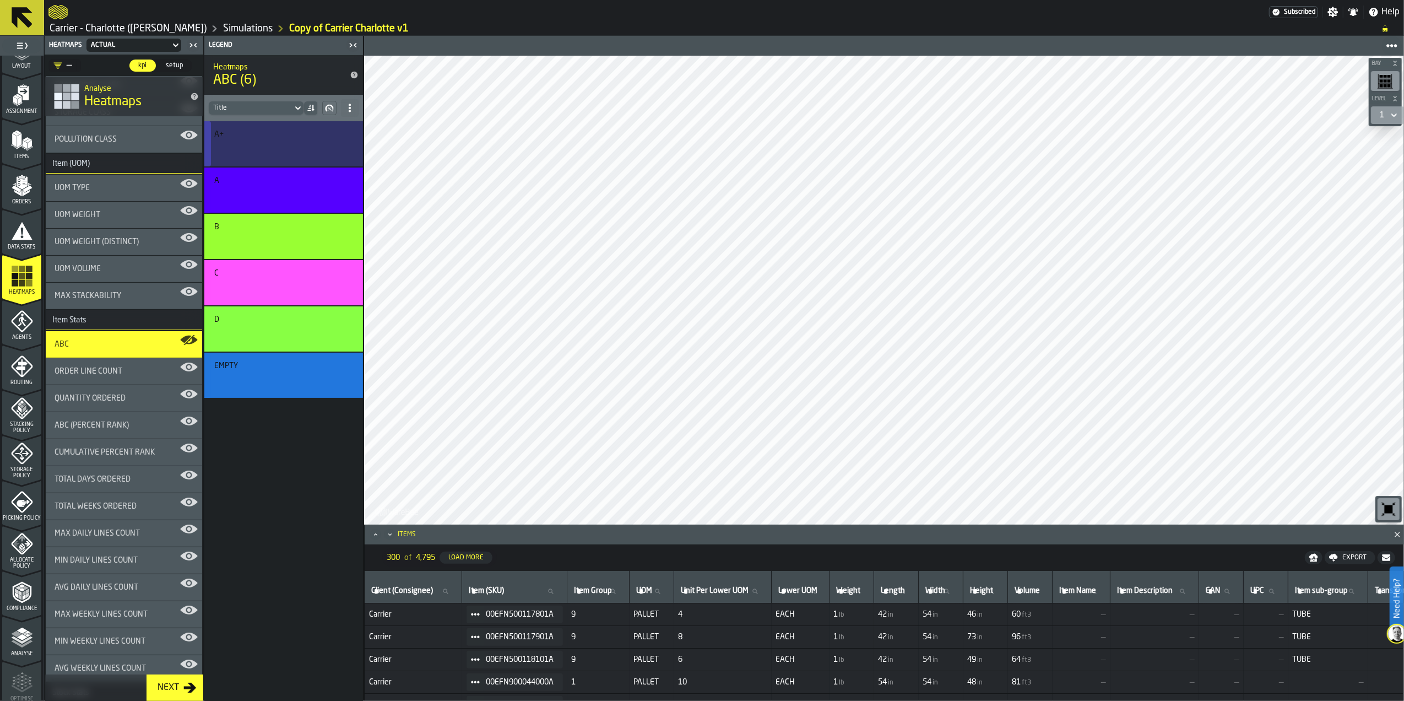
click at [289, 135] on div "A+" at bounding box center [281, 134] width 135 height 9
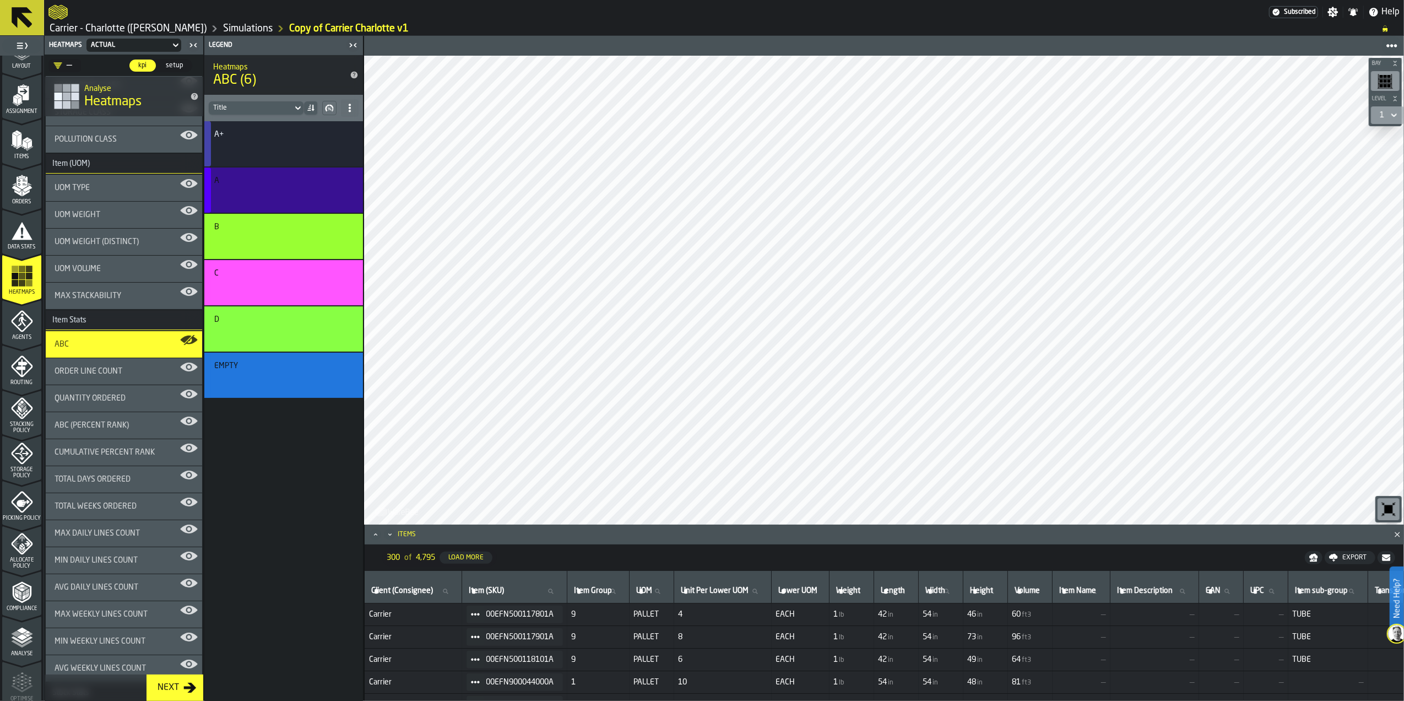
click at [264, 181] on div "A" at bounding box center [281, 180] width 135 height 9
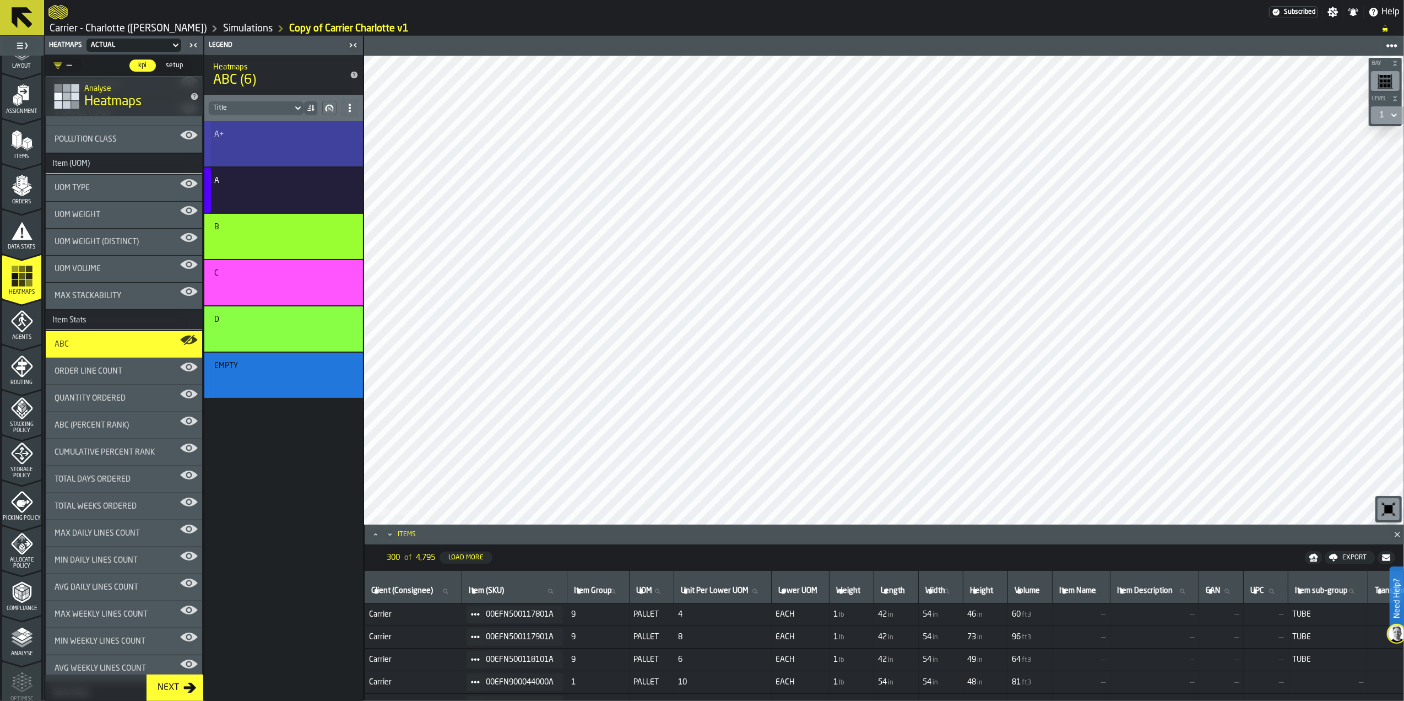
click at [253, 137] on div "A+" at bounding box center [281, 134] width 135 height 9
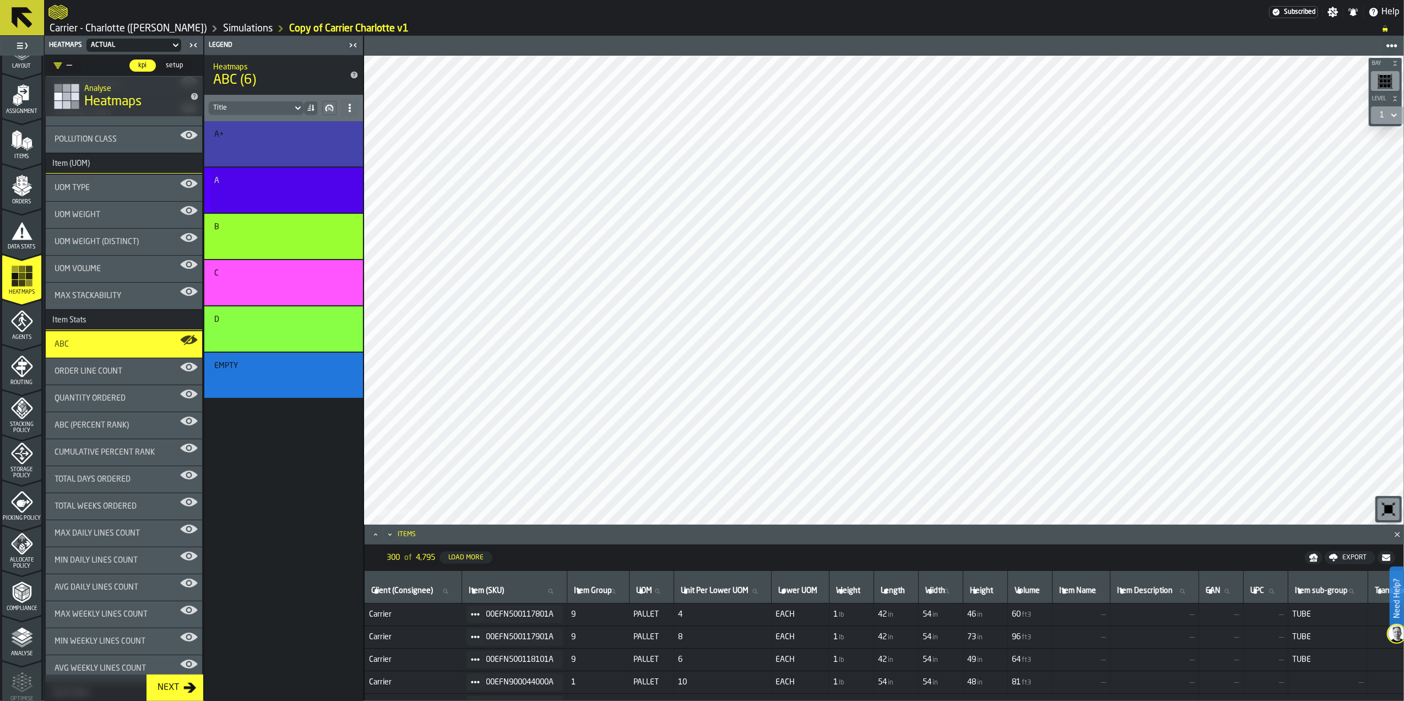
click at [265, 180] on div "A" at bounding box center [281, 180] width 135 height 9
